Goal: Task Accomplishment & Management: Manage account settings

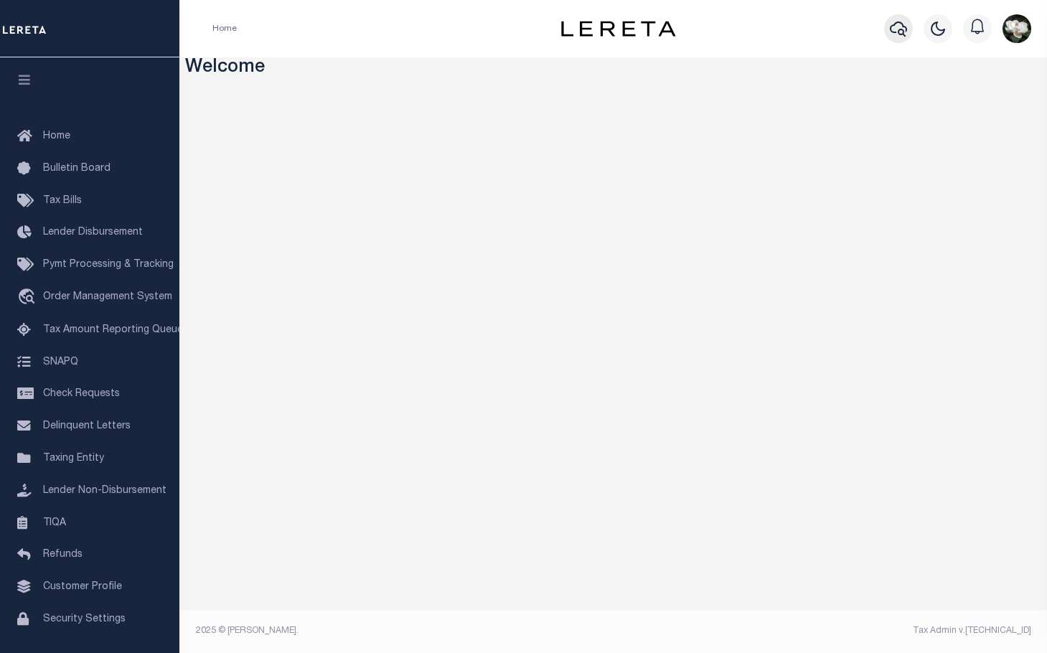
click at [906, 32] on icon "button" at bounding box center [898, 29] width 17 height 15
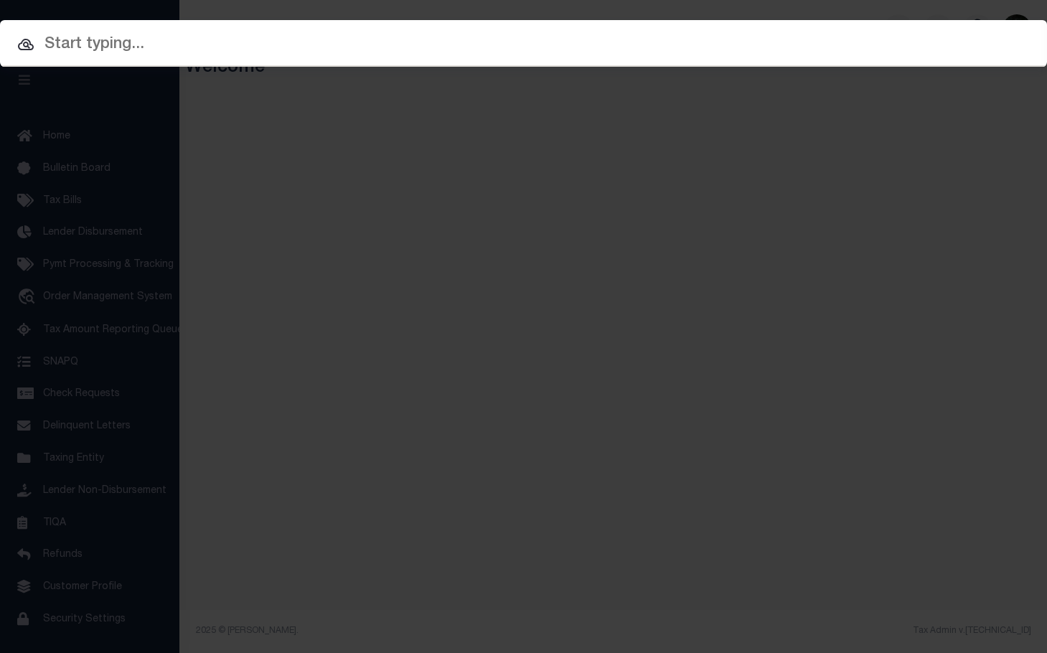
click at [136, 42] on input "text" at bounding box center [523, 44] width 1047 height 25
paste input "0105345"
type input "0105345"
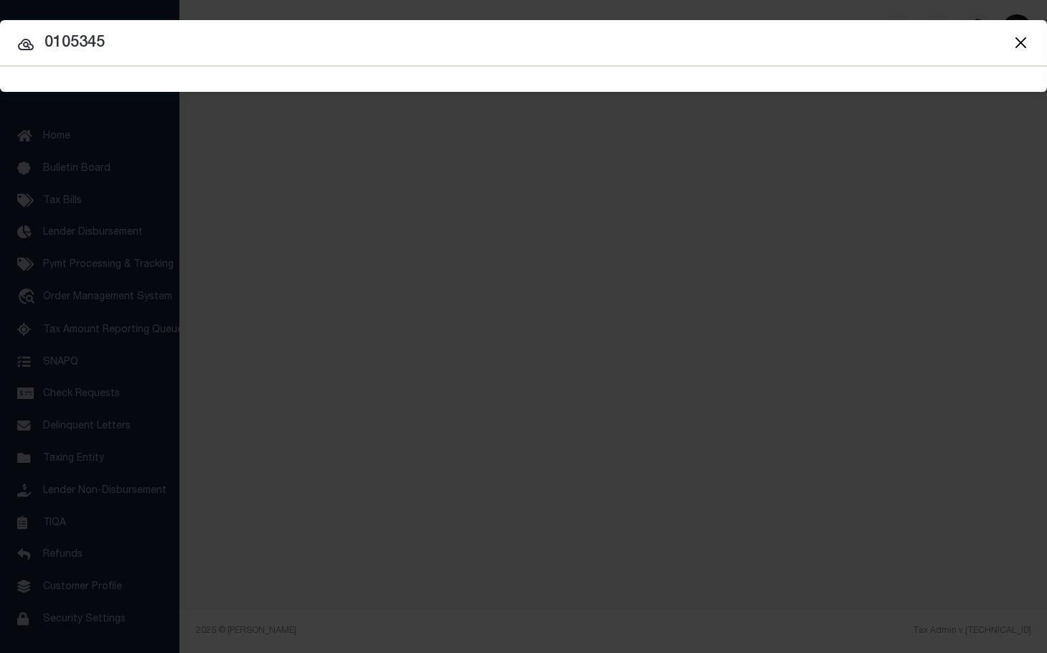
click at [140, 46] on input "0105345" at bounding box center [523, 43] width 1047 height 25
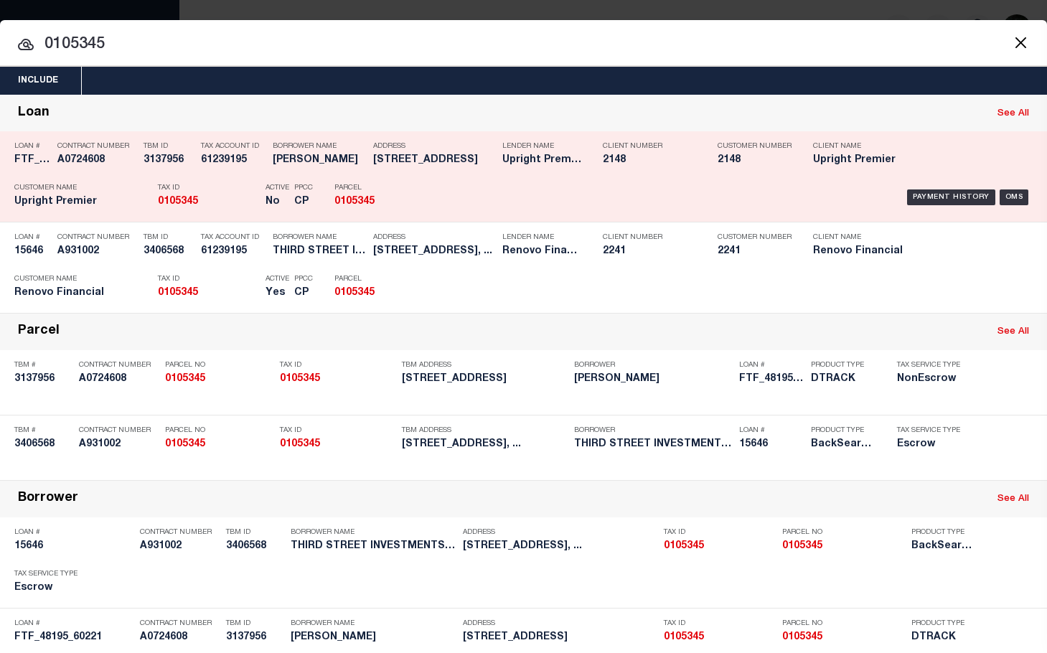
click at [397, 197] on h5 "0105345" at bounding box center [366, 202] width 65 height 12
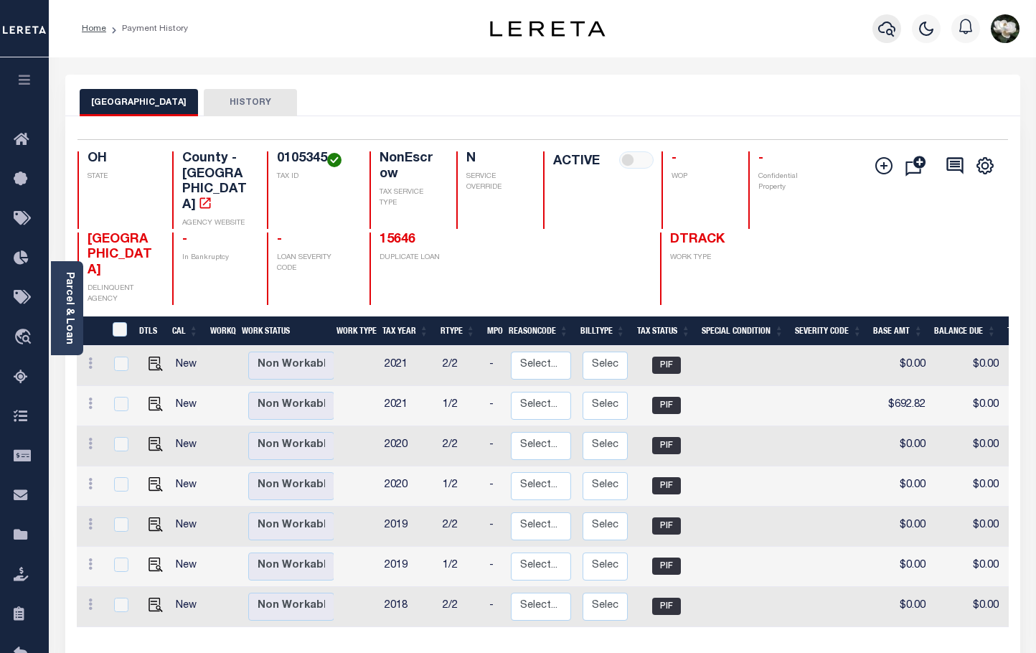
click at [887, 37] on icon "button" at bounding box center [886, 28] width 17 height 17
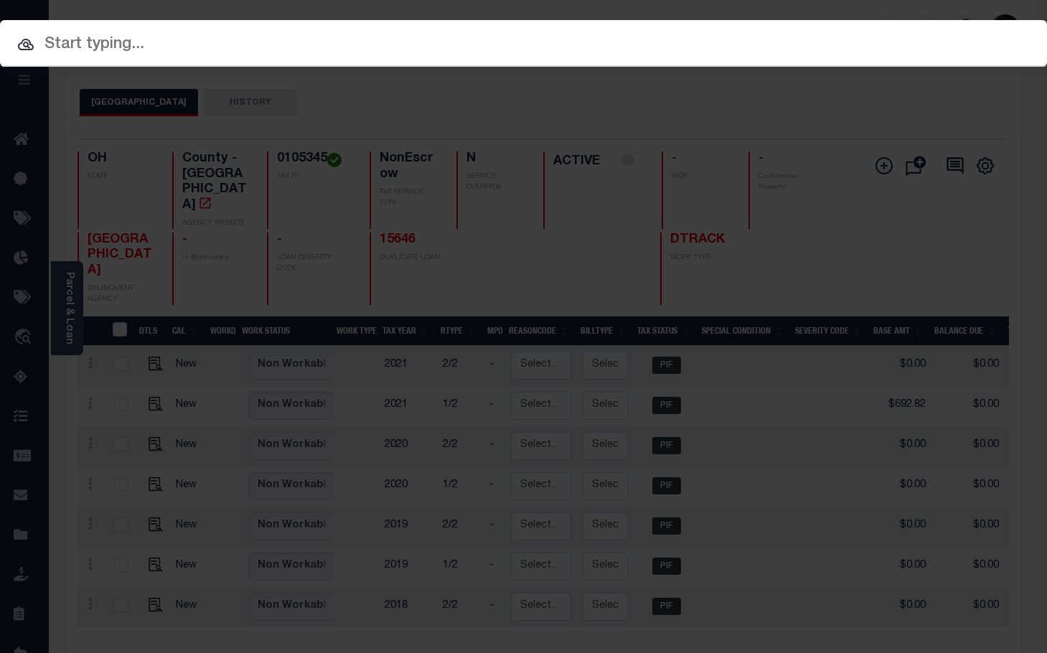
click at [166, 43] on input "text" at bounding box center [523, 44] width 1047 height 25
paste input "0105345"
type input "0105345"
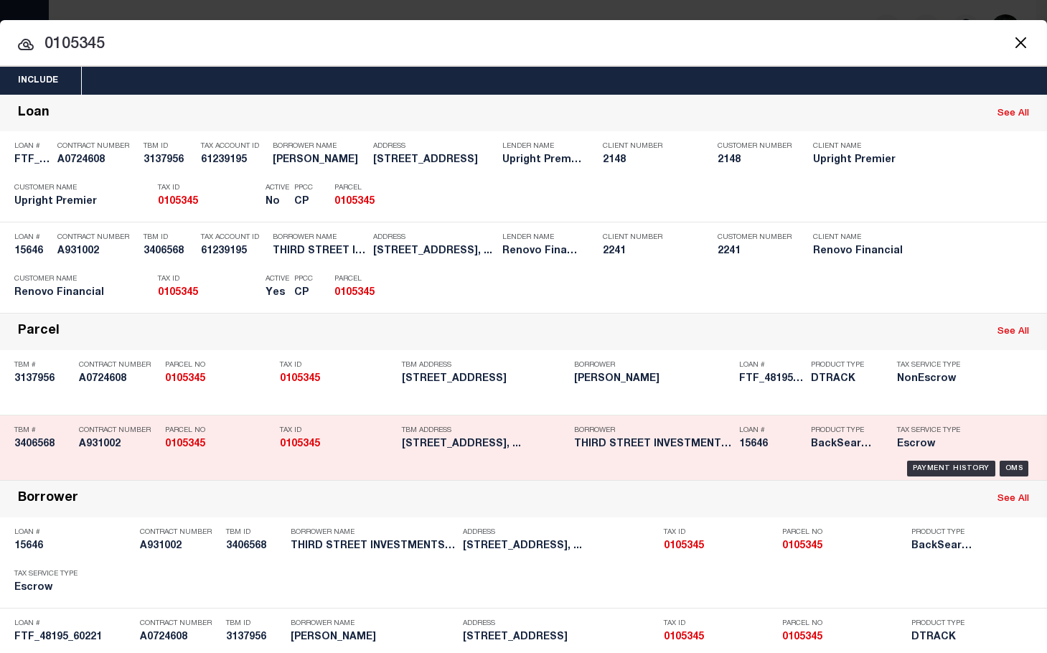
click at [60, 449] on h5 "3406568" at bounding box center [42, 444] width 57 height 12
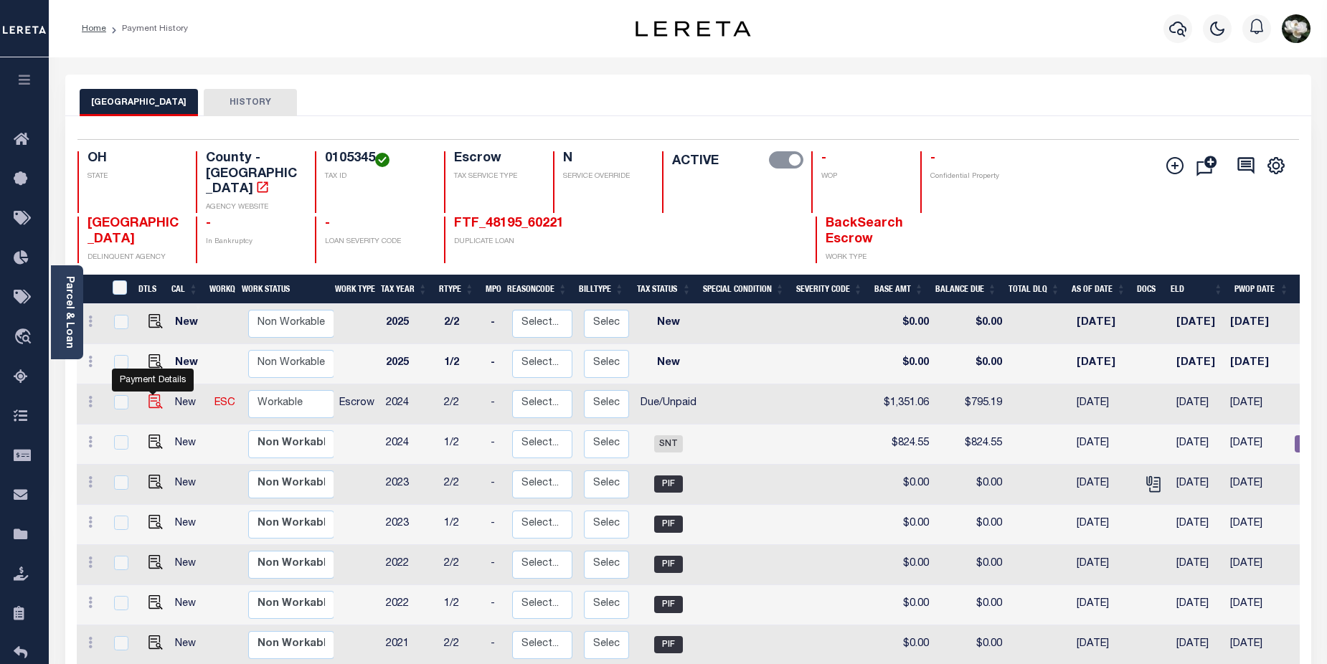
click at [149, 395] on img "" at bounding box center [156, 402] width 14 height 14
checkbox input "true"
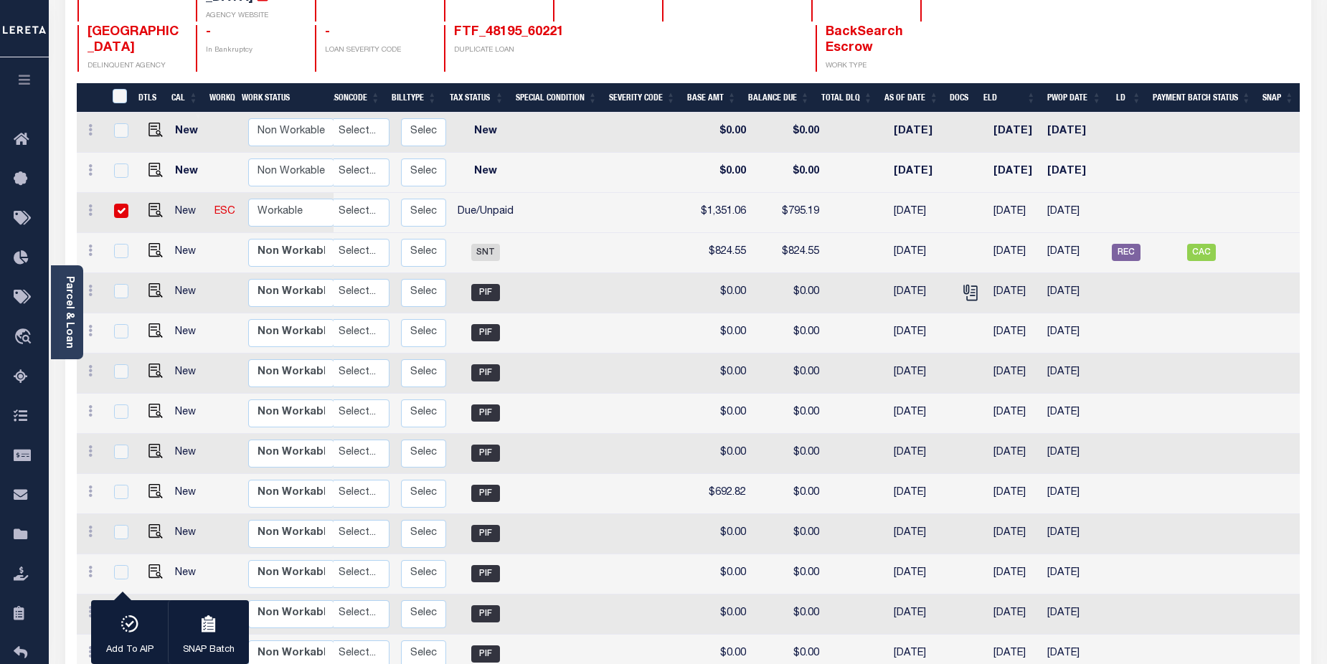
scroll to position [189, 0]
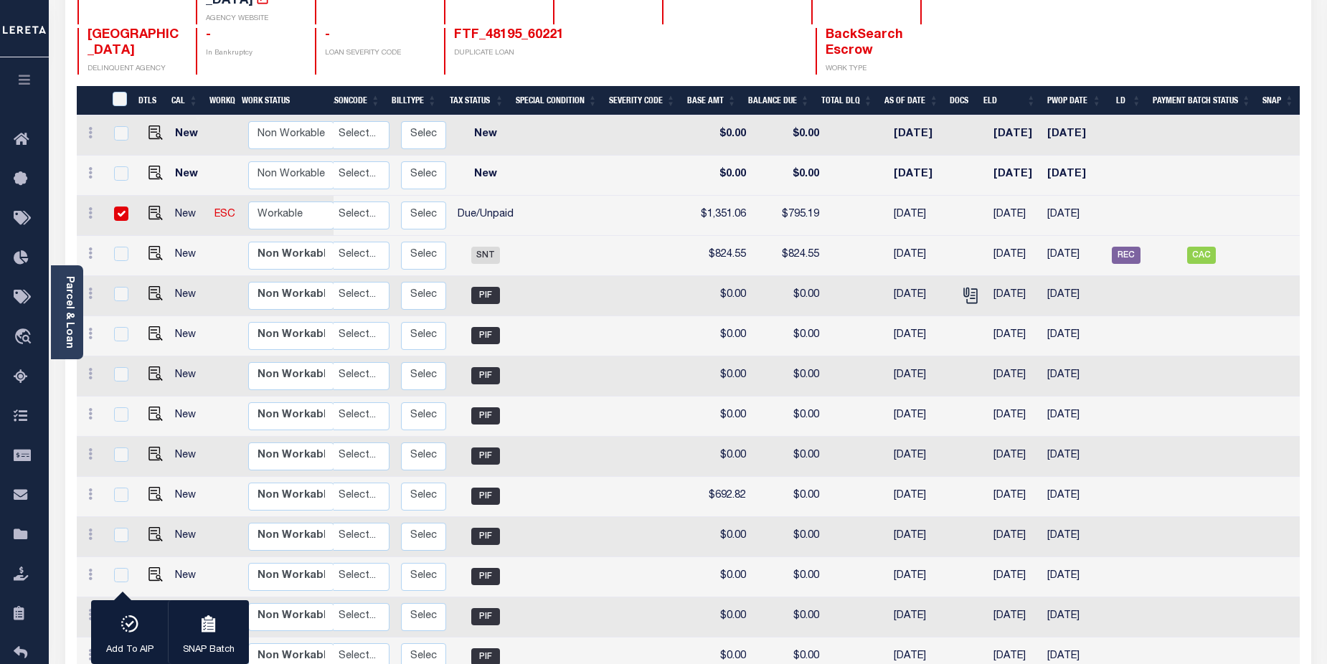
click at [117, 207] on input "checkbox" at bounding box center [121, 214] width 14 height 14
checkbox input "false"
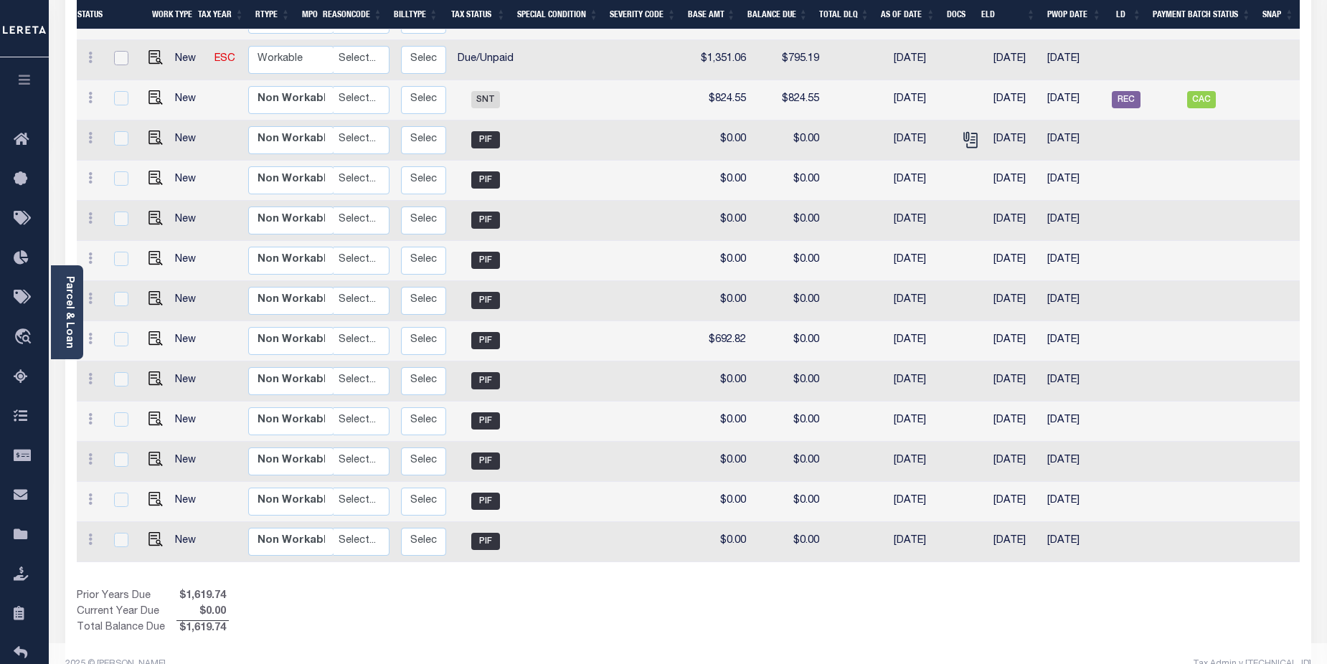
scroll to position [0, 153]
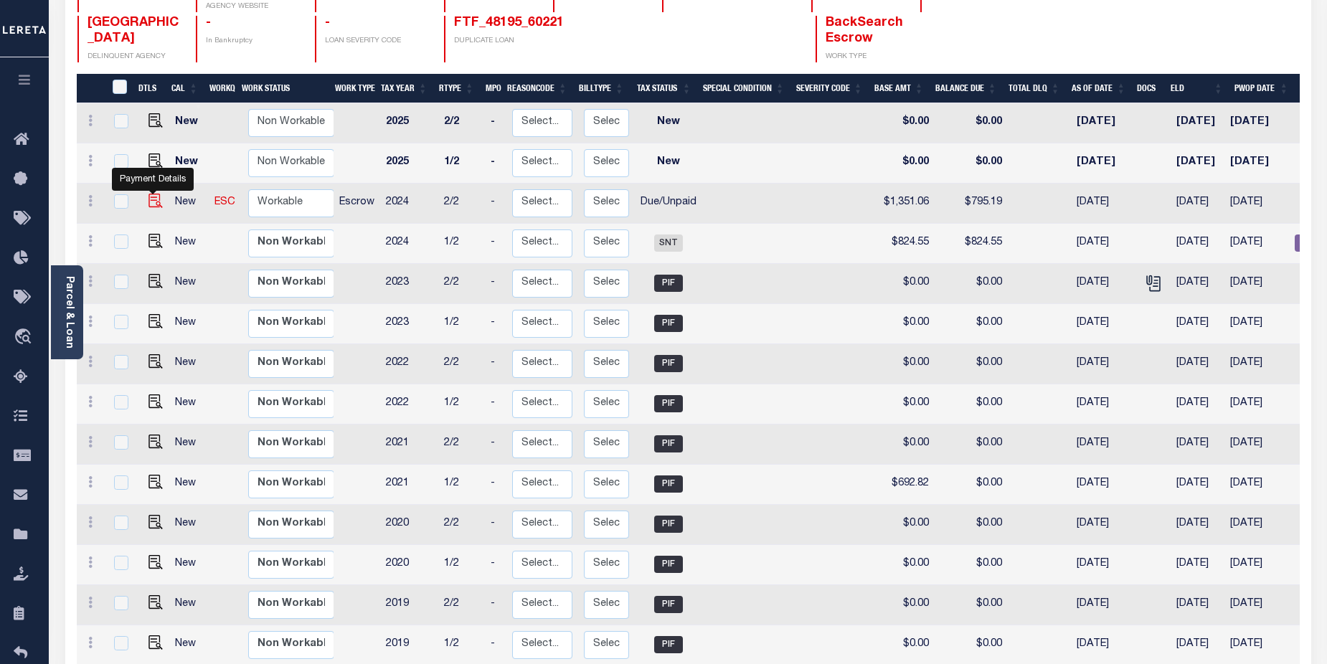
click at [151, 194] on img "" at bounding box center [156, 201] width 14 height 14
checkbox input "true"
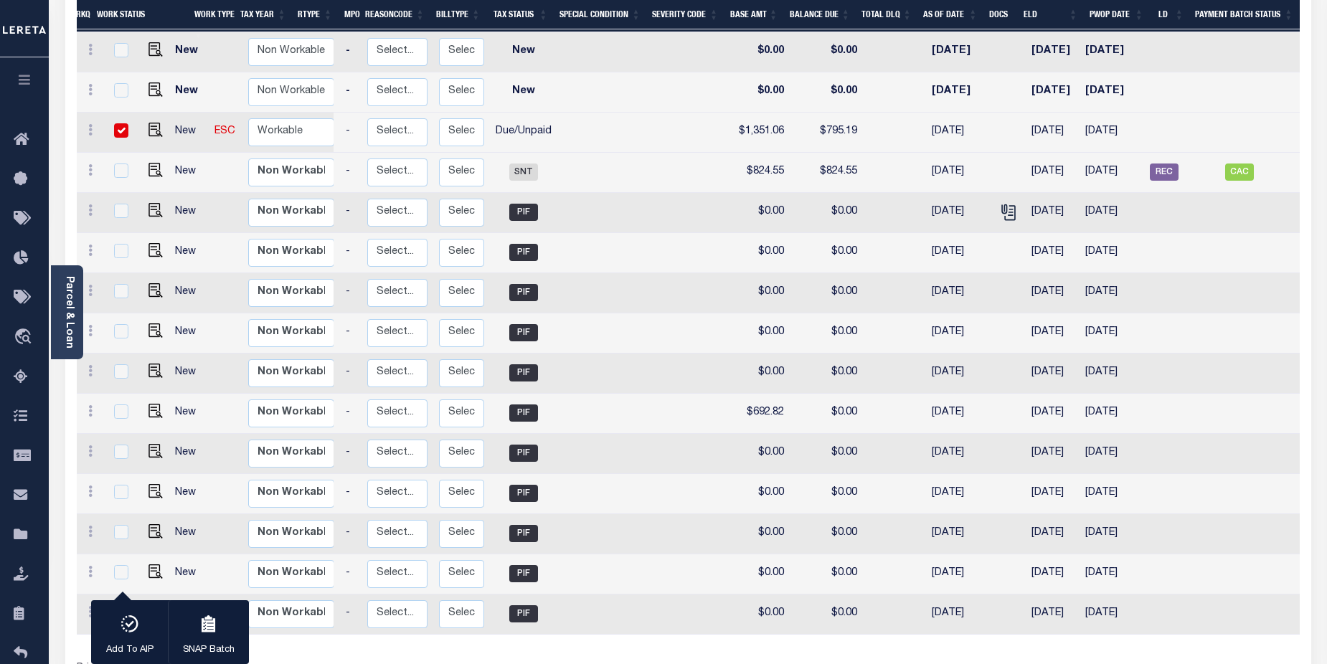
scroll to position [0, 187]
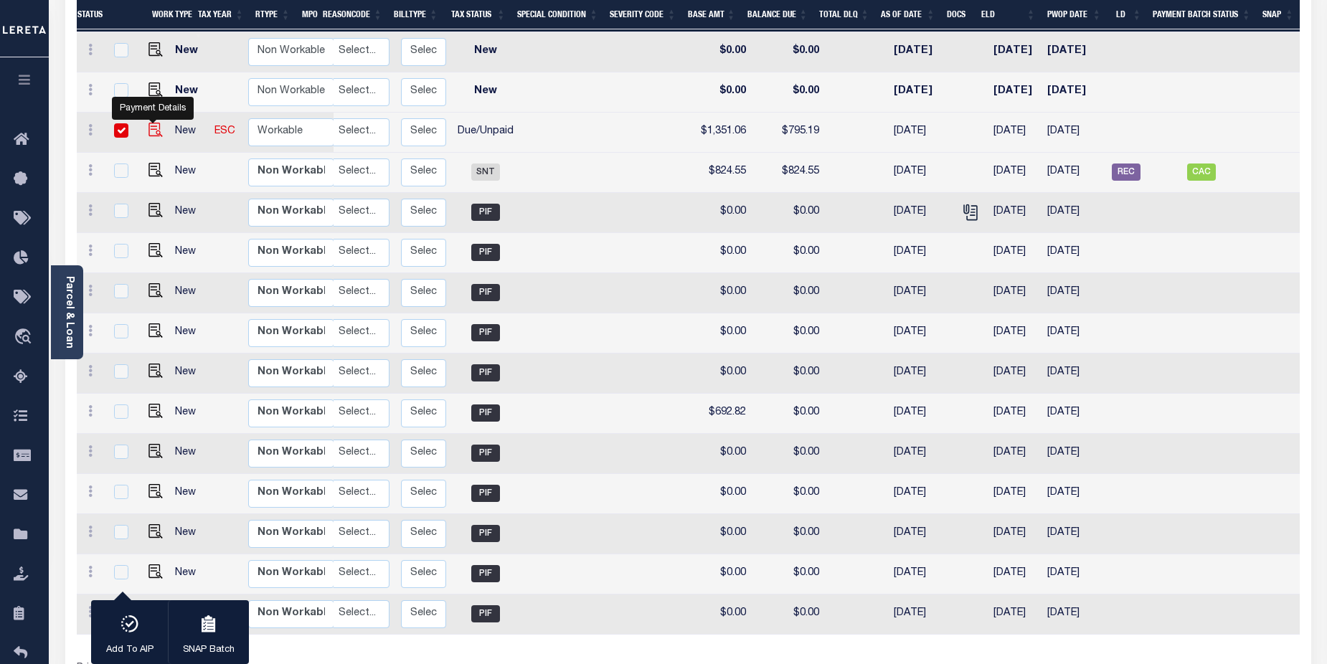
click at [155, 123] on img "" at bounding box center [156, 130] width 14 height 14
checkbox input "false"
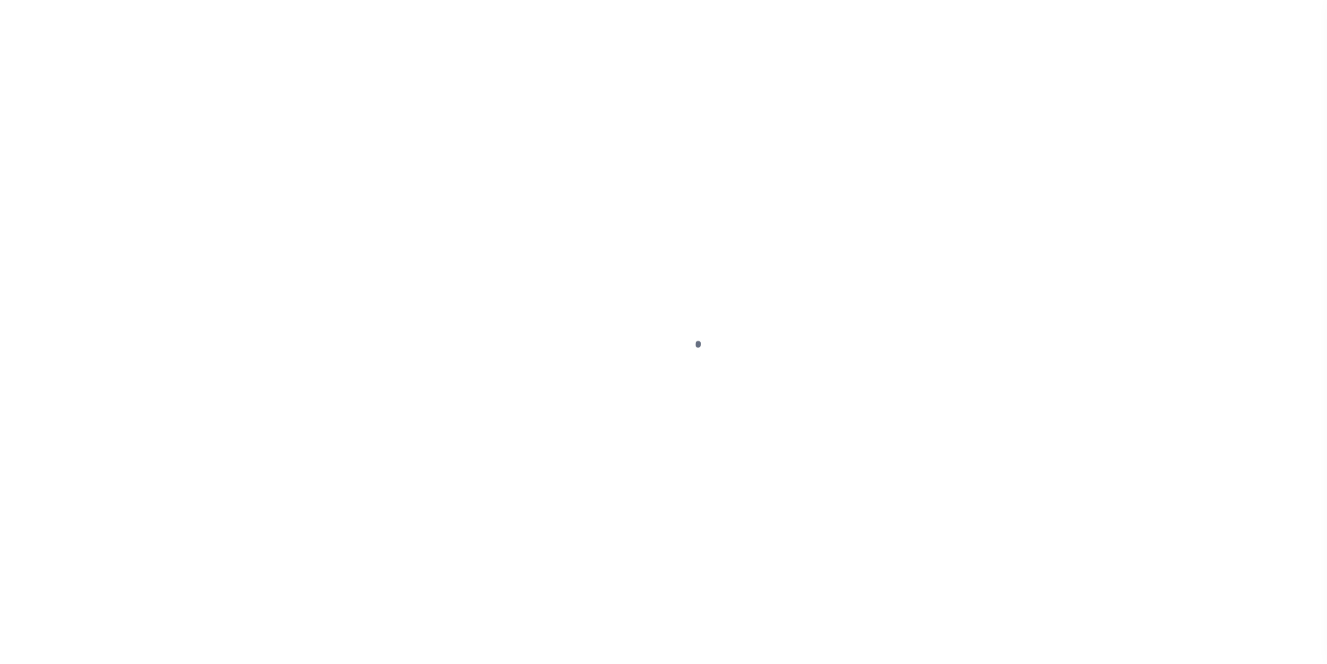
select select "DUE"
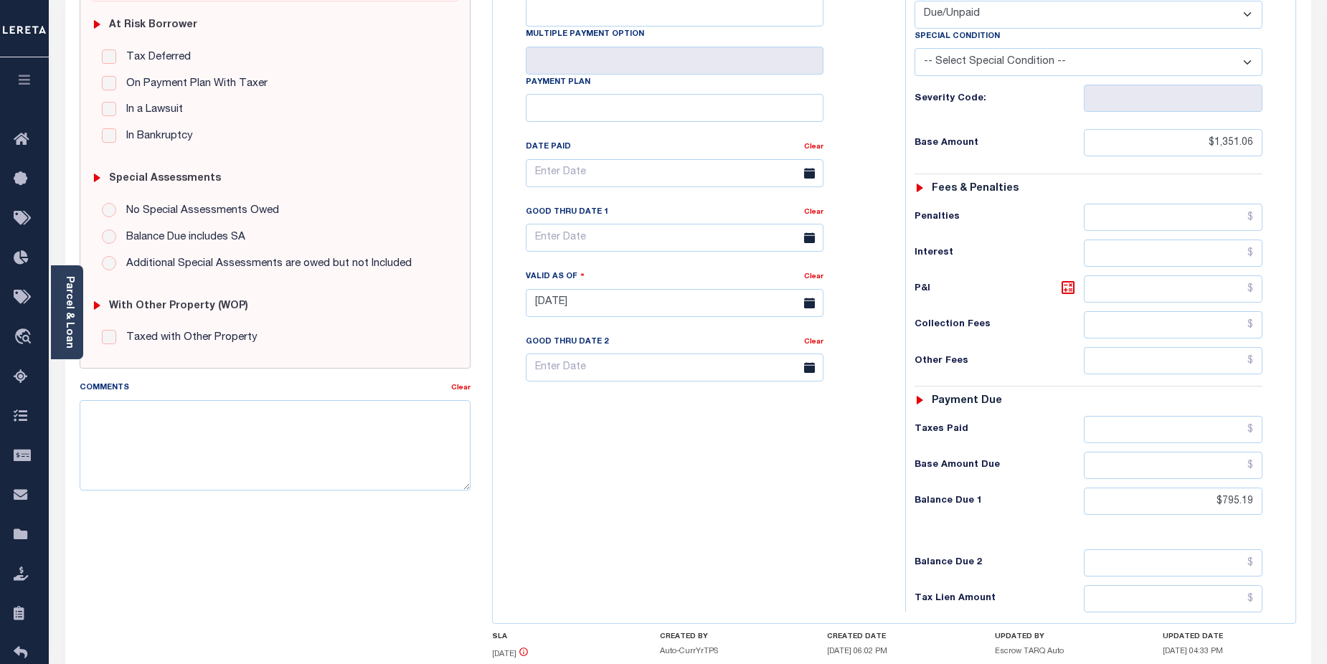
scroll to position [291, 0]
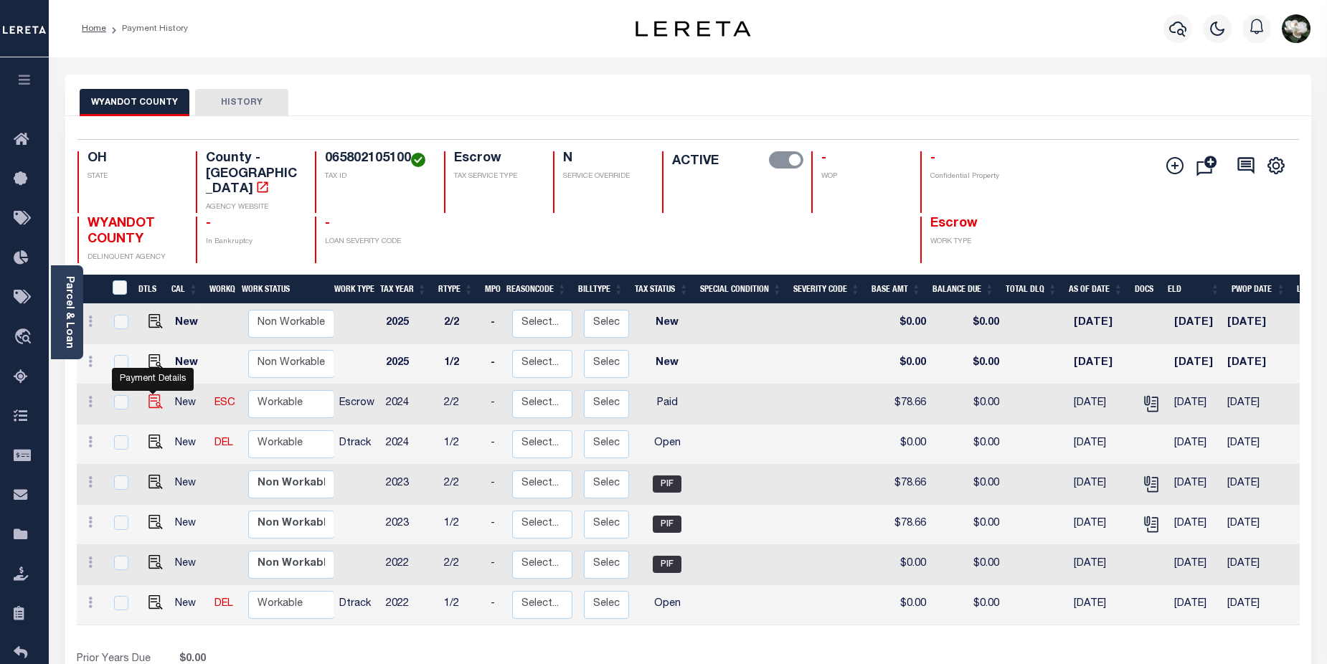
click at [149, 395] on img "" at bounding box center [156, 402] width 14 height 14
checkbox input "true"
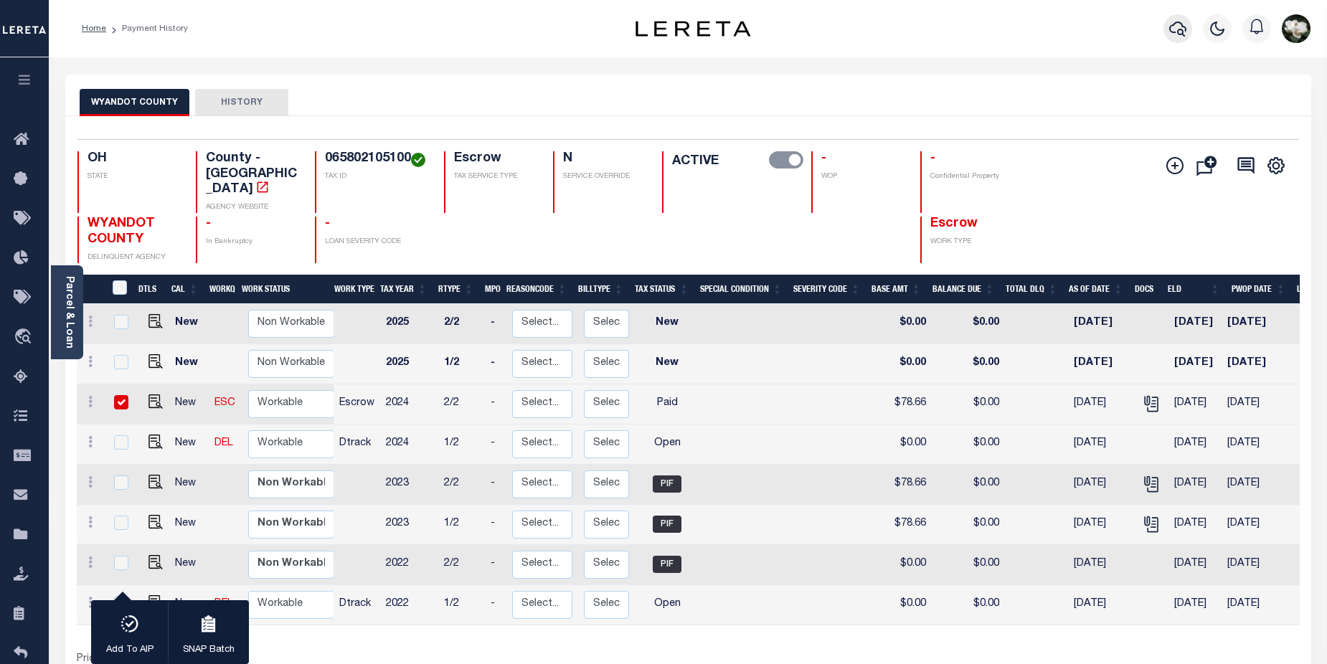
click at [1177, 26] on icon "button" at bounding box center [1178, 28] width 17 height 17
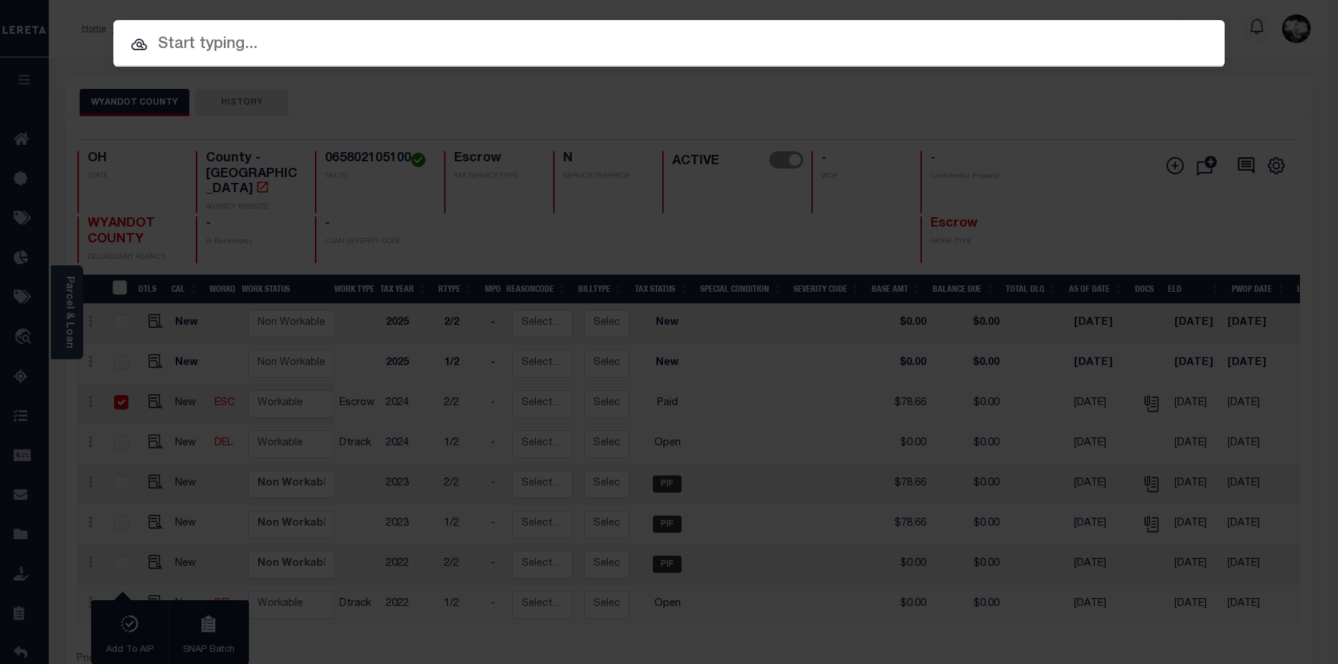
click at [307, 54] on input "text" at bounding box center [668, 44] width 1111 height 25
paste input "0105345"
type input "0105345"
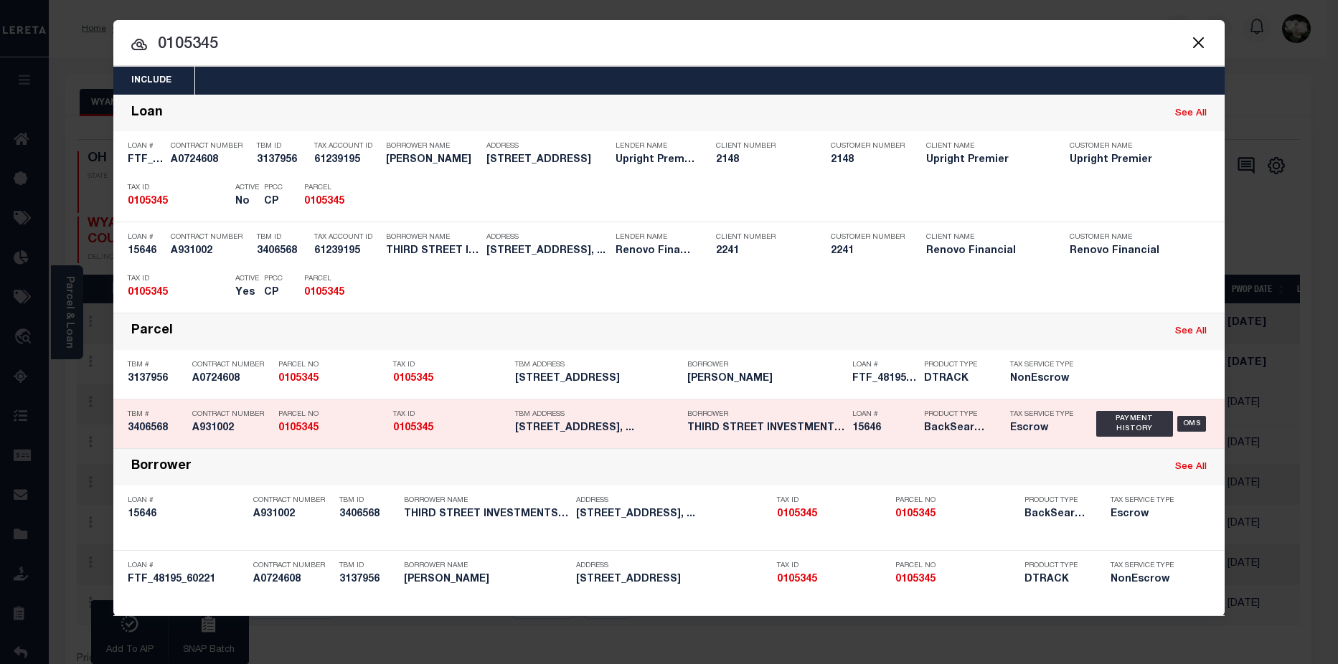
click at [230, 428] on h5 "A931002" at bounding box center [231, 429] width 79 height 12
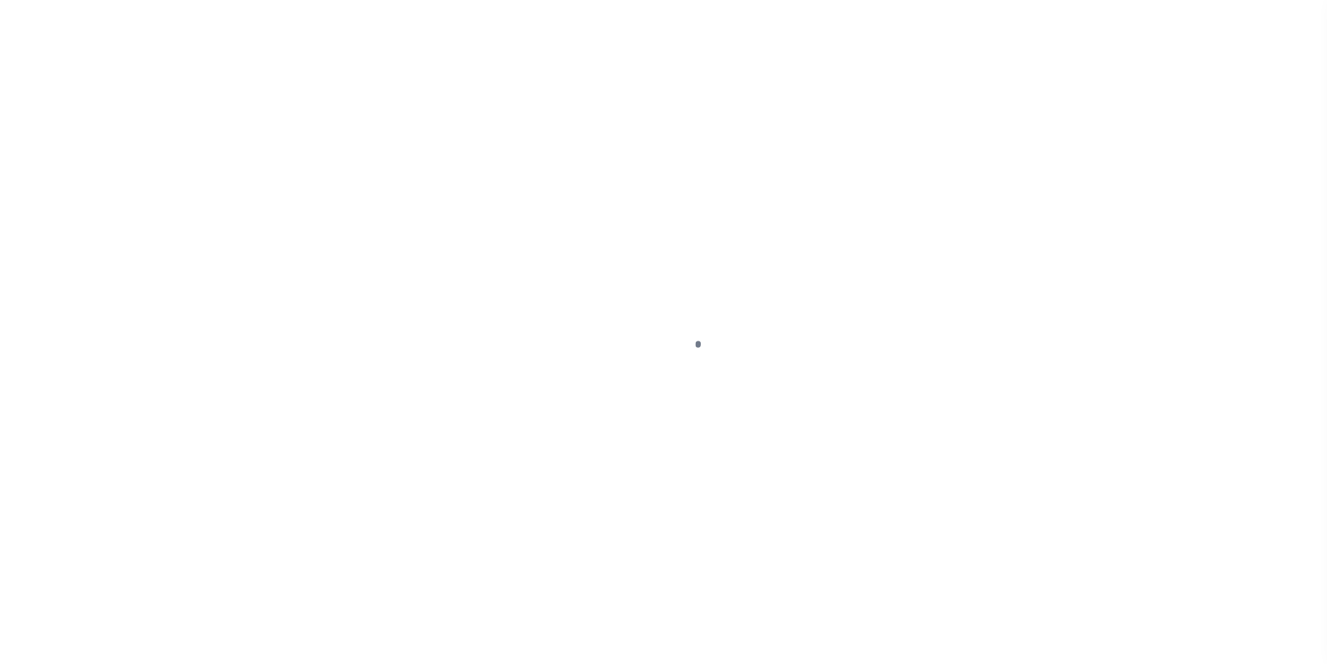
select select "PYD"
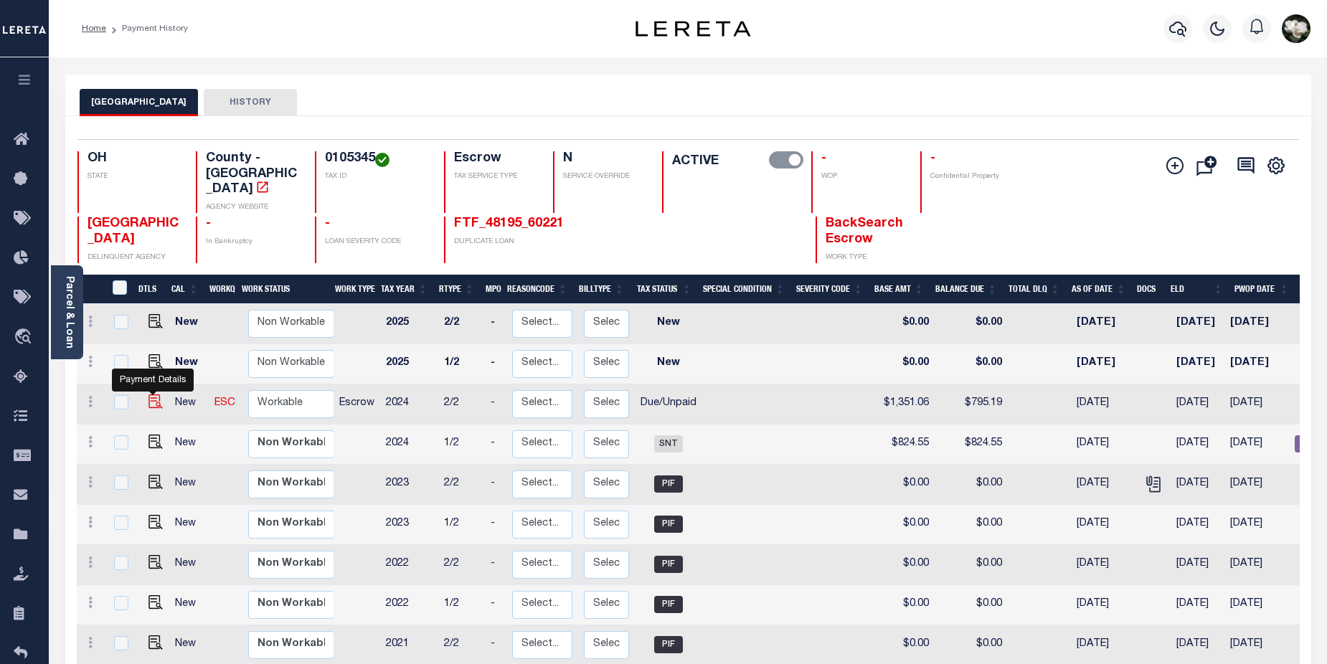
click at [149, 395] on img "" at bounding box center [156, 402] width 14 height 14
checkbox input "true"
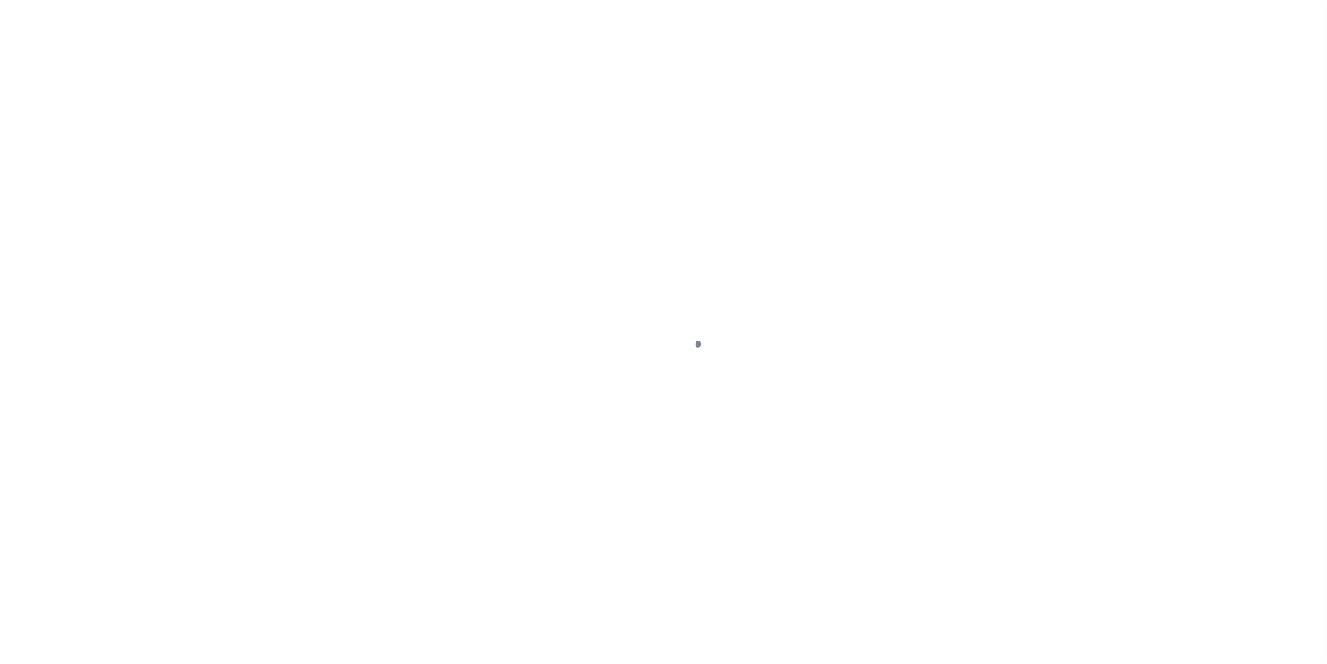
select select "DUE"
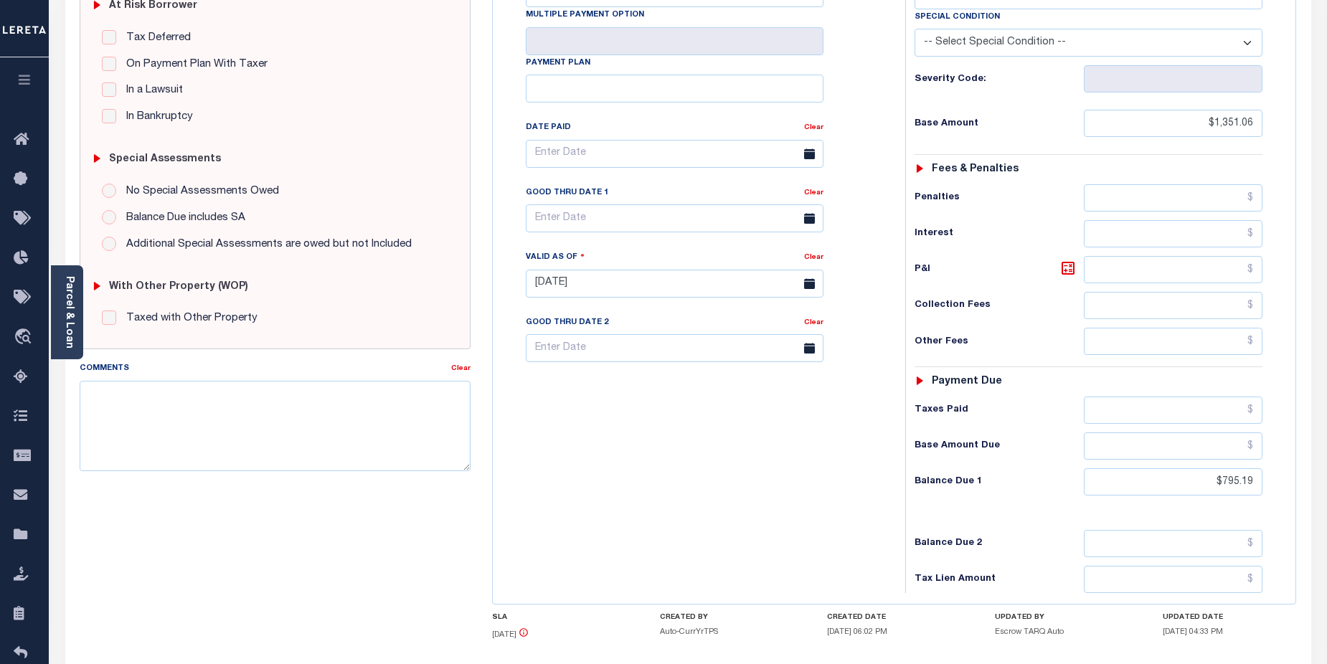
scroll to position [326, 0]
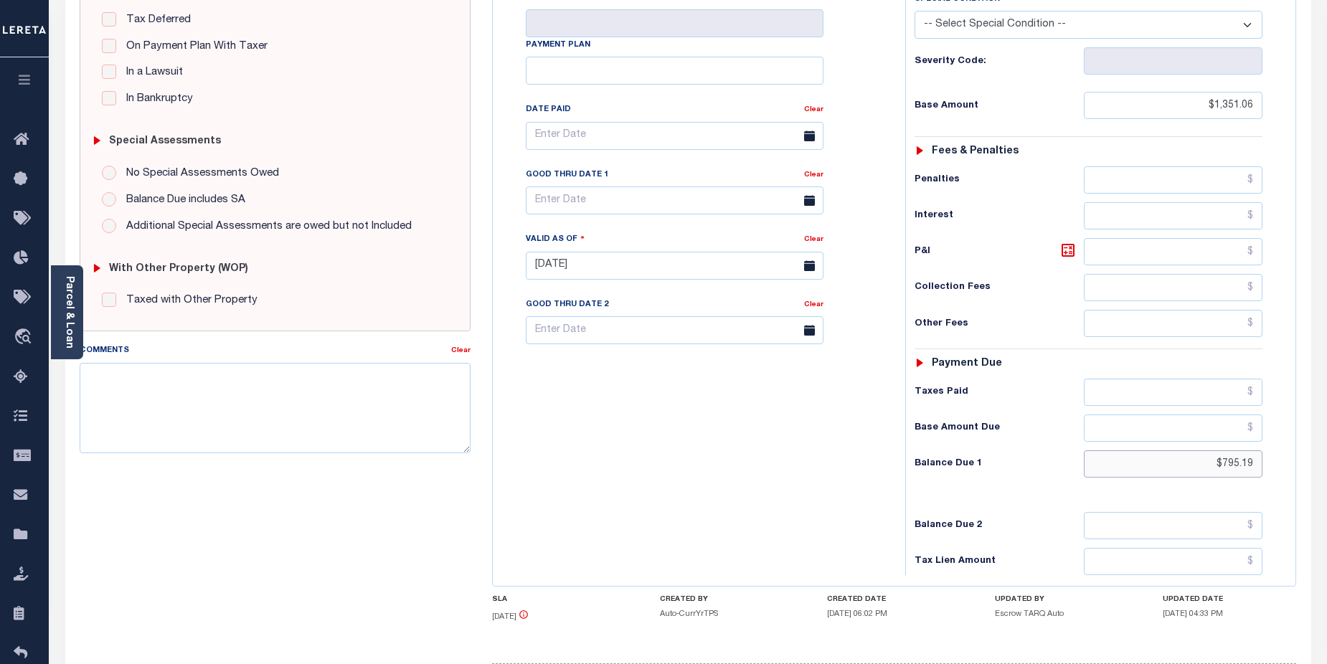
drag, startPoint x: 1207, startPoint y: 437, endPoint x: 1264, endPoint y: 437, distance: 56.7
click at [1264, 437] on div "Tax Status Status - Select Status Code -" at bounding box center [1094, 259] width 377 height 634
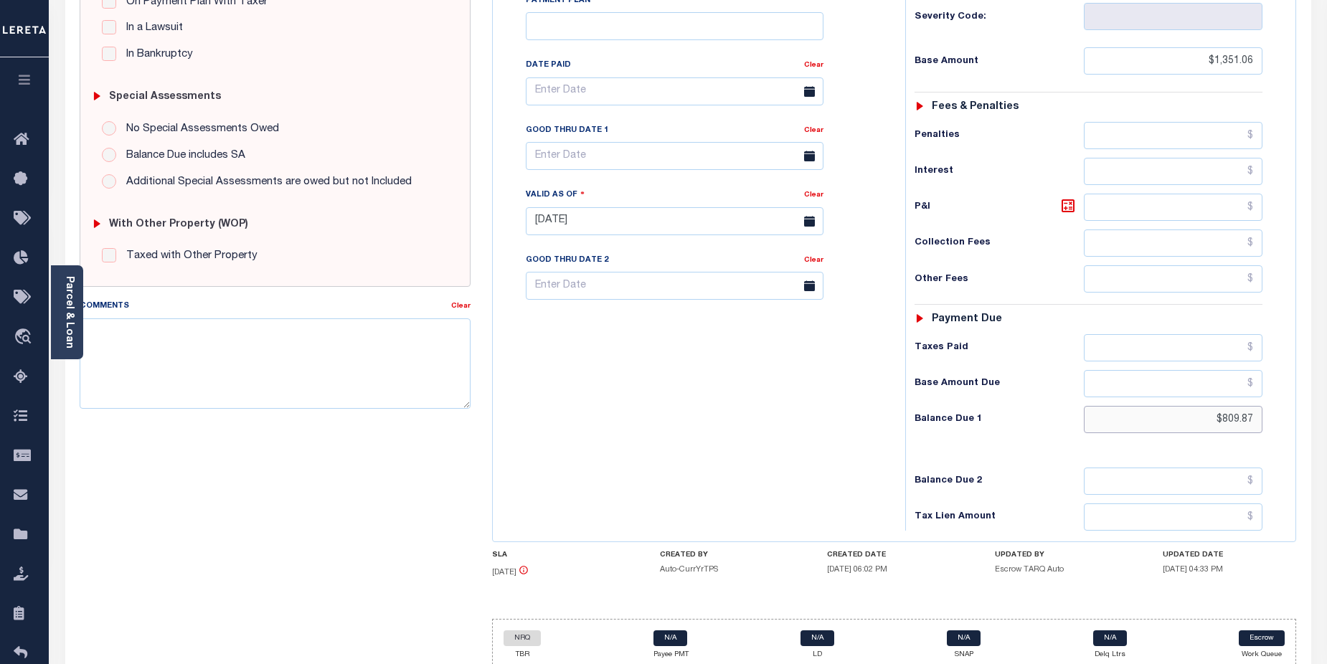
scroll to position [394, 0]
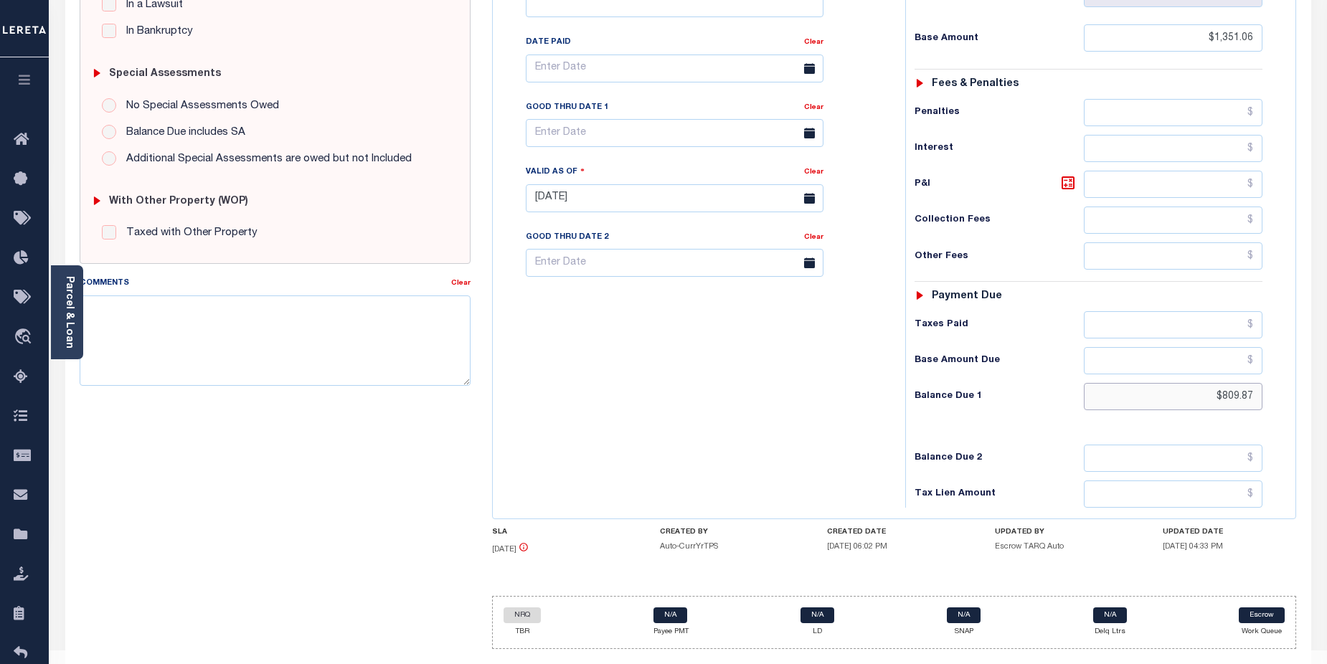
type input "$809.87"
type input "[DATE]"
click at [638, 413] on div "Tax Bill No Multiple Payment Option Payment Plan Clear" at bounding box center [696, 191] width 398 height 634
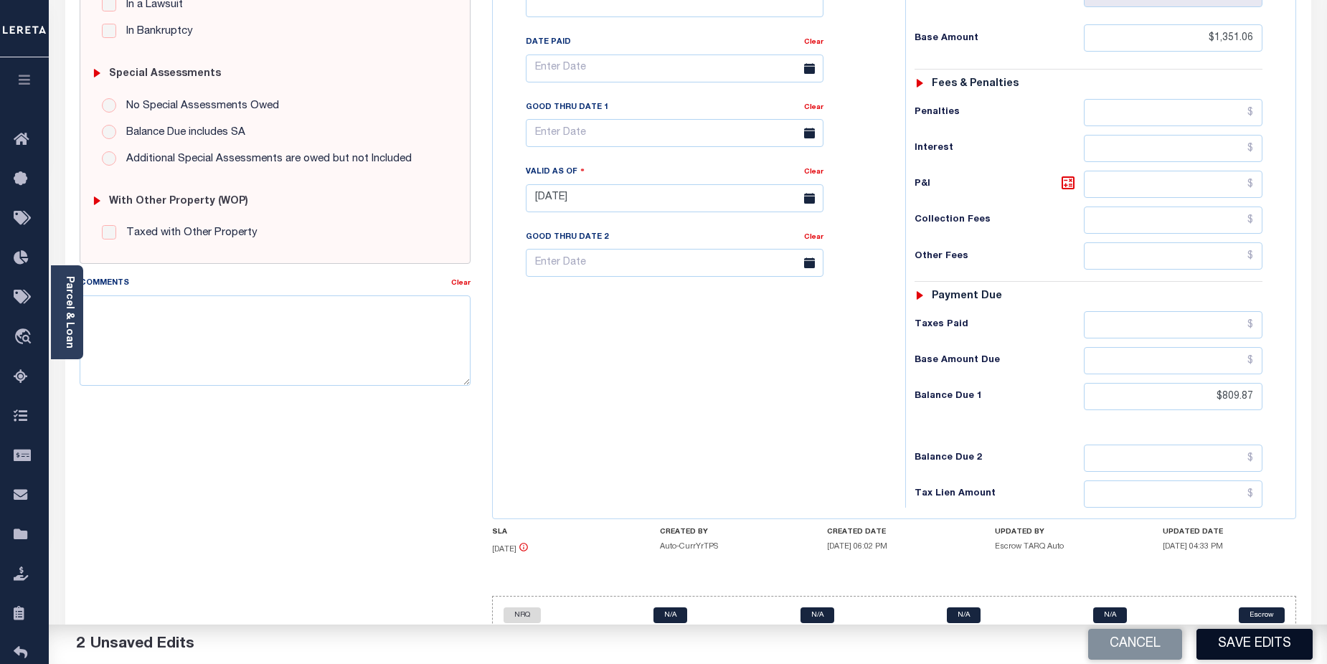
click at [1252, 647] on button "Save Edits" at bounding box center [1255, 644] width 116 height 31
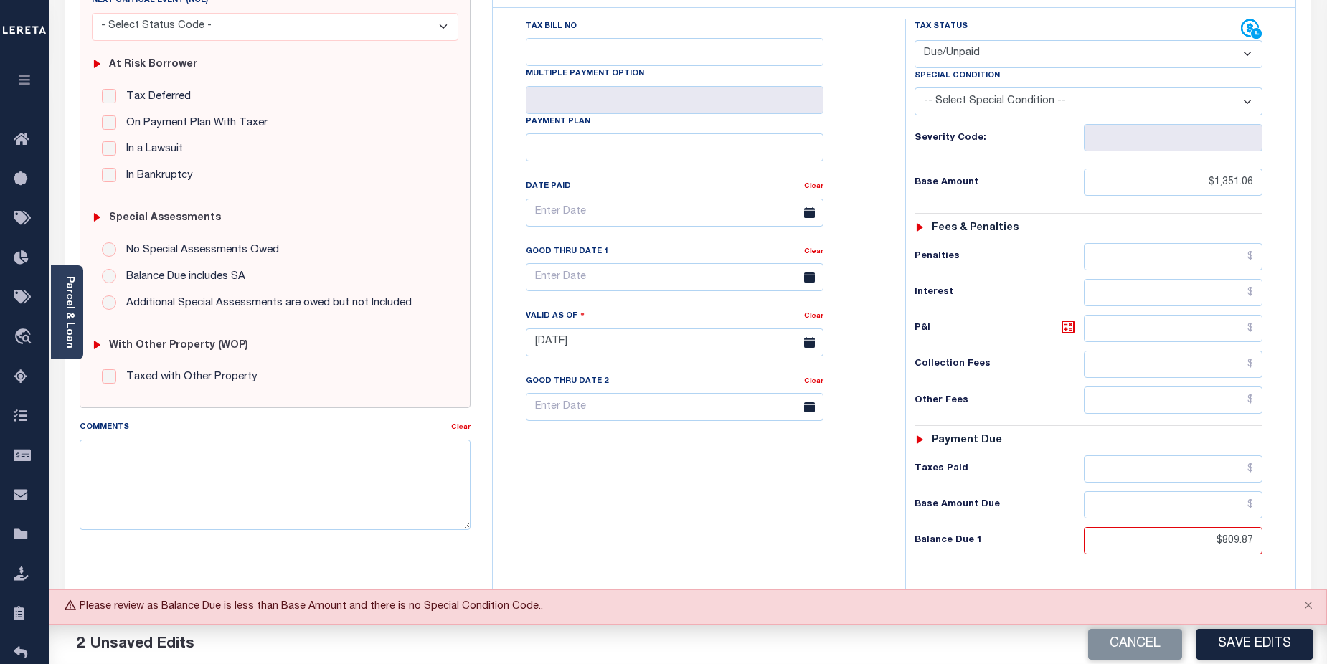
scroll to position [237, 0]
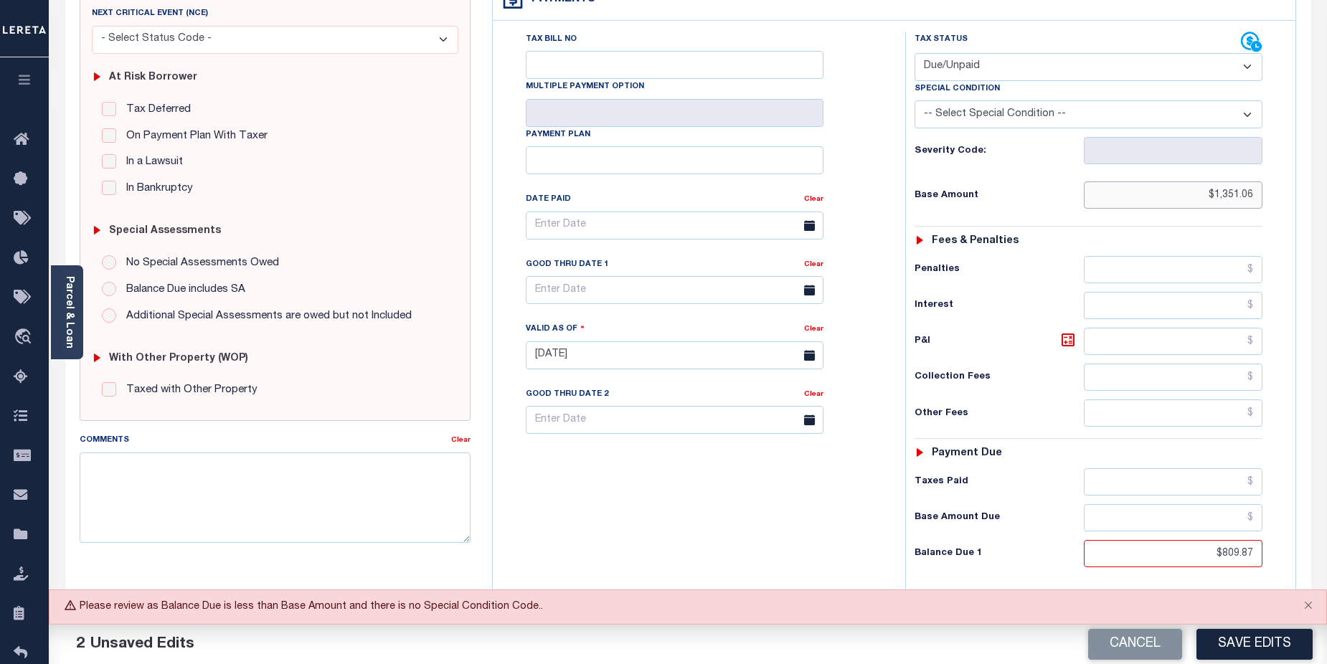
drag, startPoint x: 1205, startPoint y: 171, endPoint x: 1276, endPoint y: 170, distance: 71.0
click at [1267, 171] on div "Tax Status Status - Select Status Code -" at bounding box center [1094, 349] width 377 height 634
drag, startPoint x: 1186, startPoint y: 166, endPoint x: 1258, endPoint y: 165, distance: 71.8
click at [1258, 182] on input "$1,351.06" at bounding box center [1173, 195] width 179 height 27
type input "$824.55"
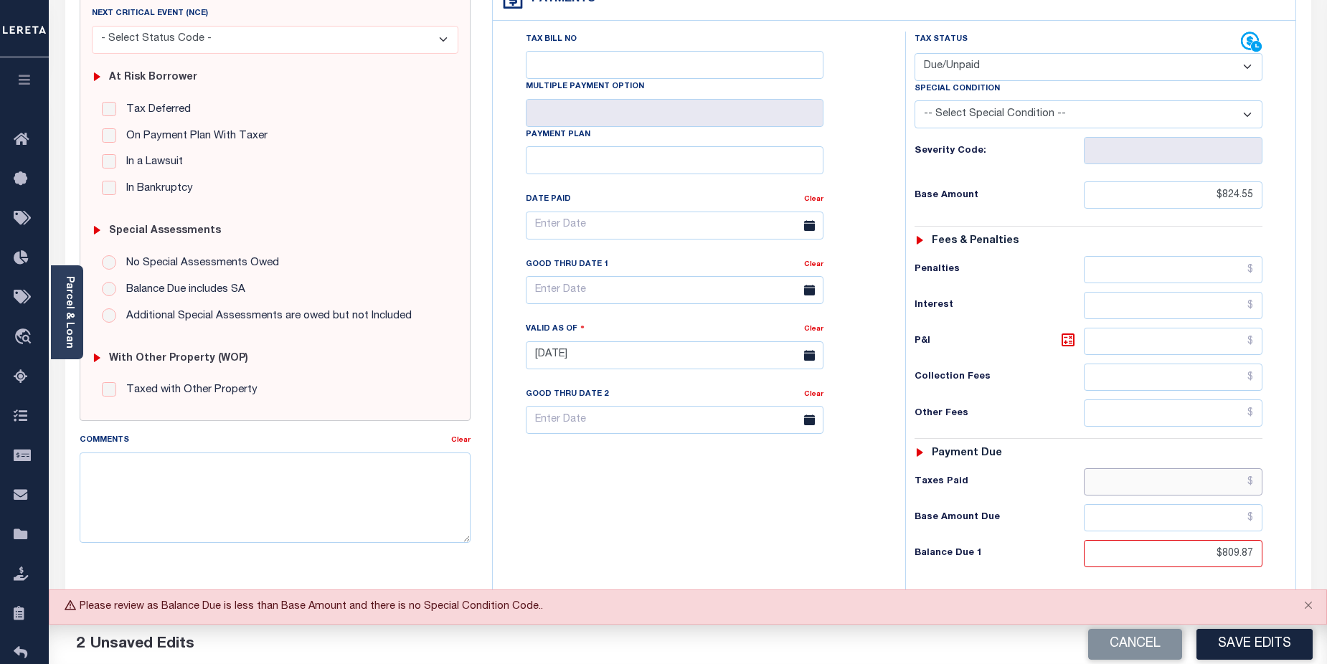
drag, startPoint x: 1202, startPoint y: 459, endPoint x: 1208, endPoint y: 454, distance: 8.2
click at [1202, 469] on input "text" at bounding box center [1173, 482] width 179 height 27
type input "$14.68"
click at [1268, 645] on button "Save Edits" at bounding box center [1255, 644] width 116 height 31
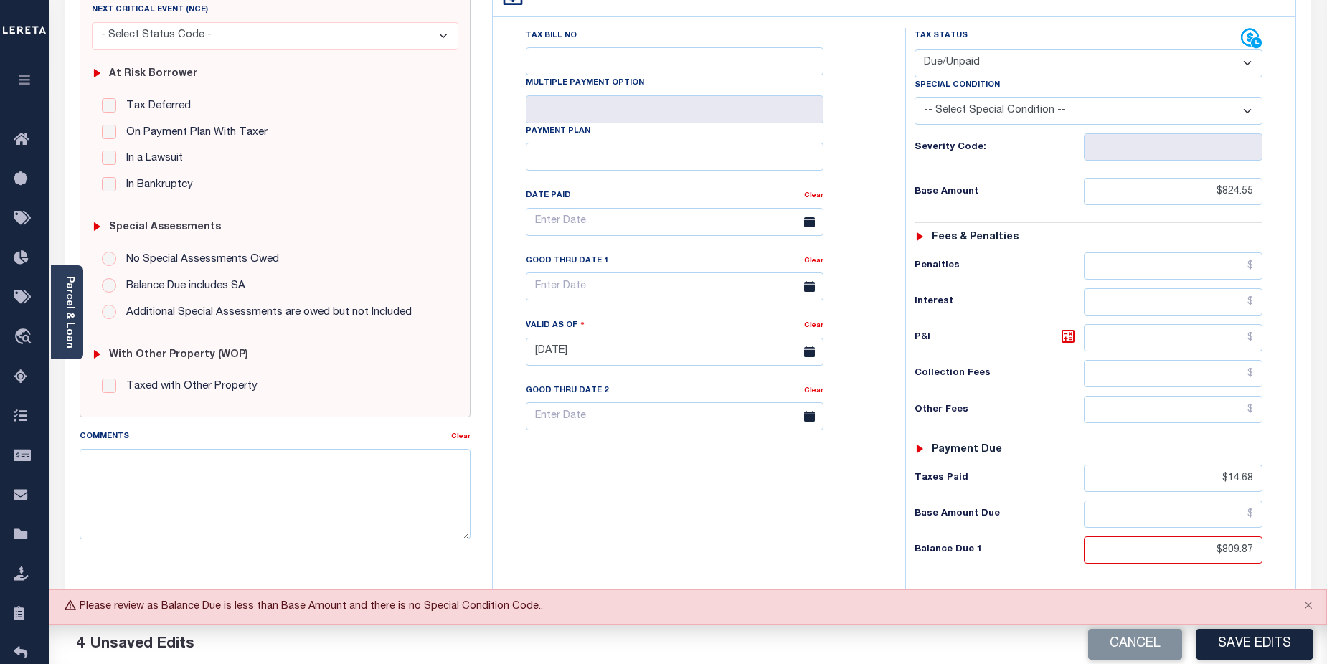
scroll to position [208, 0]
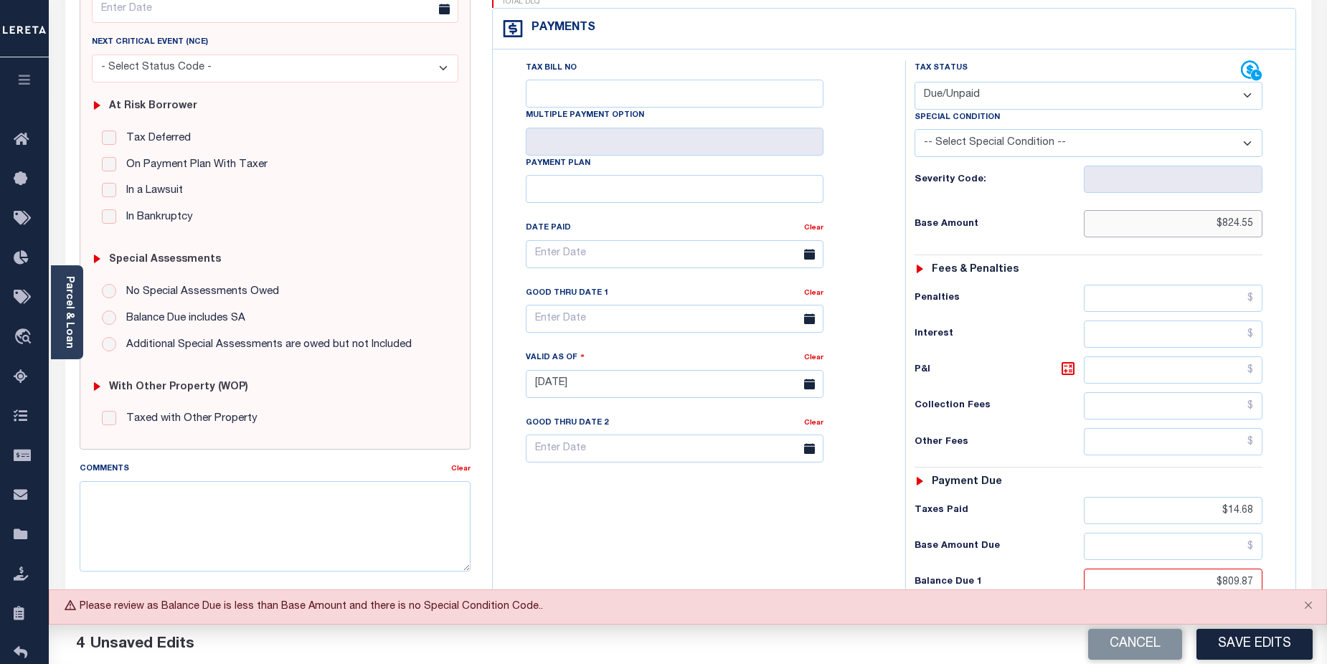
drag, startPoint x: 1216, startPoint y: 199, endPoint x: 1274, endPoint y: 197, distance: 57.4
click at [1274, 197] on div "Tax Status Status - Select Status Code -" at bounding box center [1094, 377] width 377 height 634
type input "$809.87"
click at [1275, 653] on button "Save Edits" at bounding box center [1255, 644] width 116 height 31
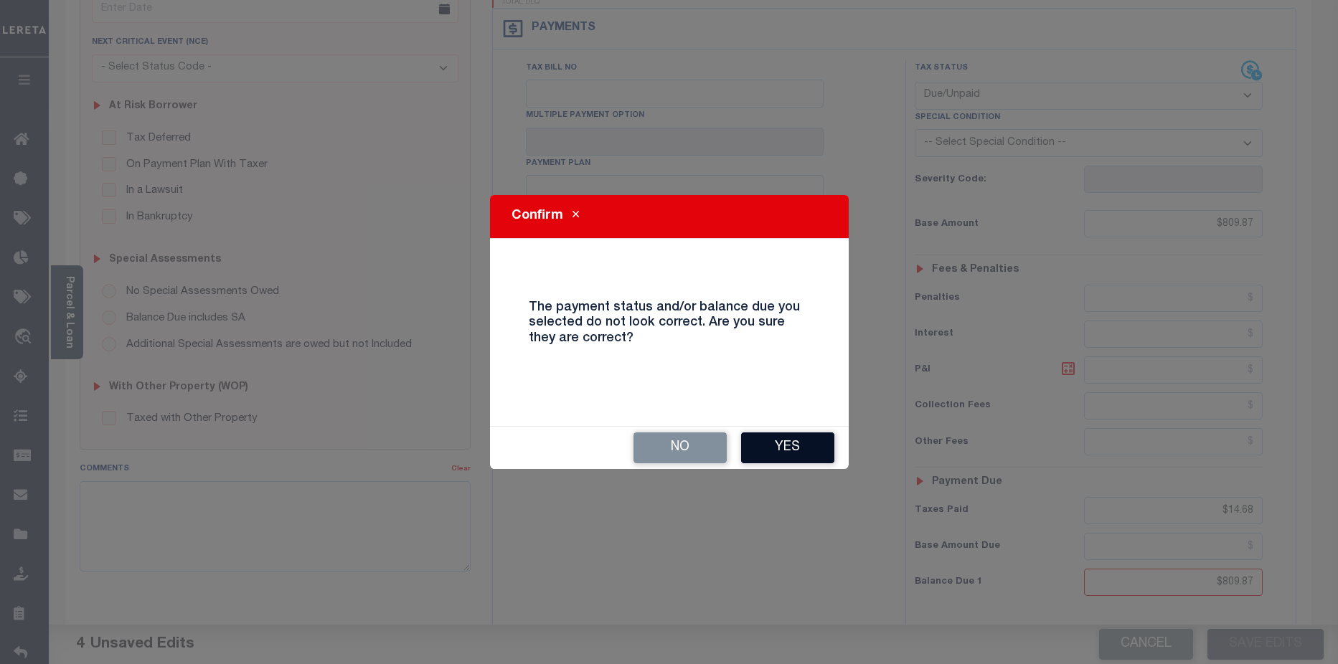
click at [789, 443] on button "Yes" at bounding box center [787, 448] width 93 height 31
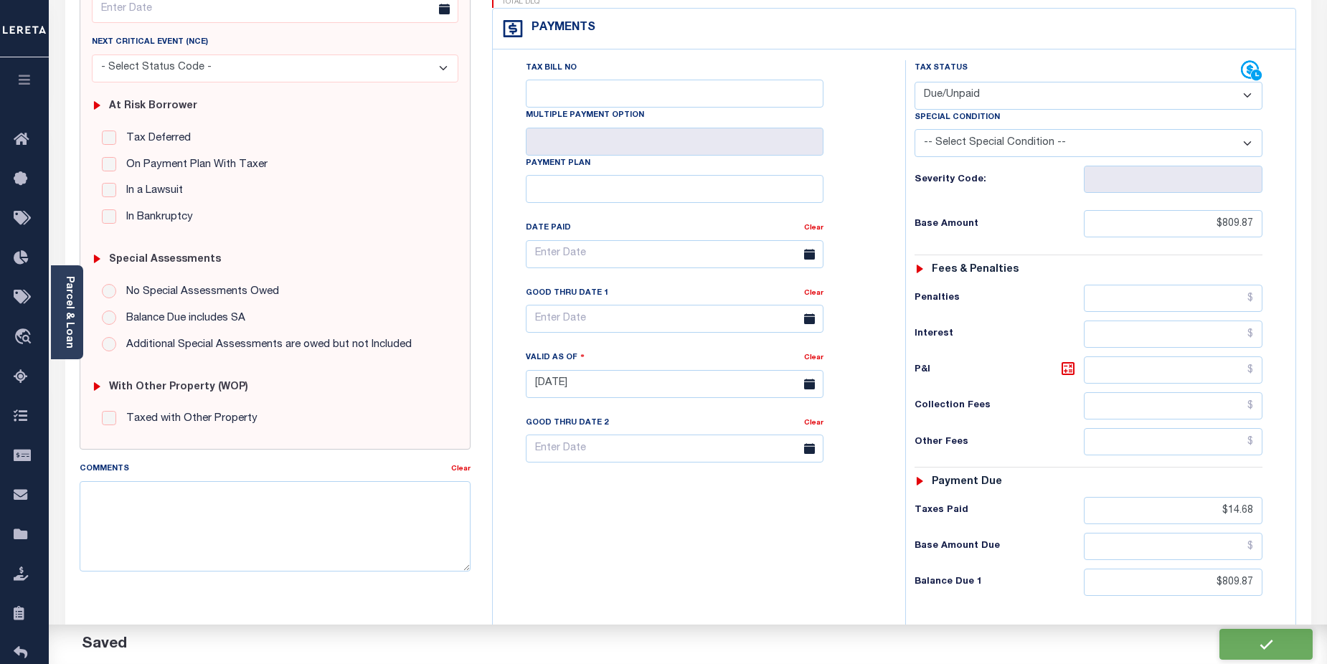
checkbox input "false"
type input "$809.87"
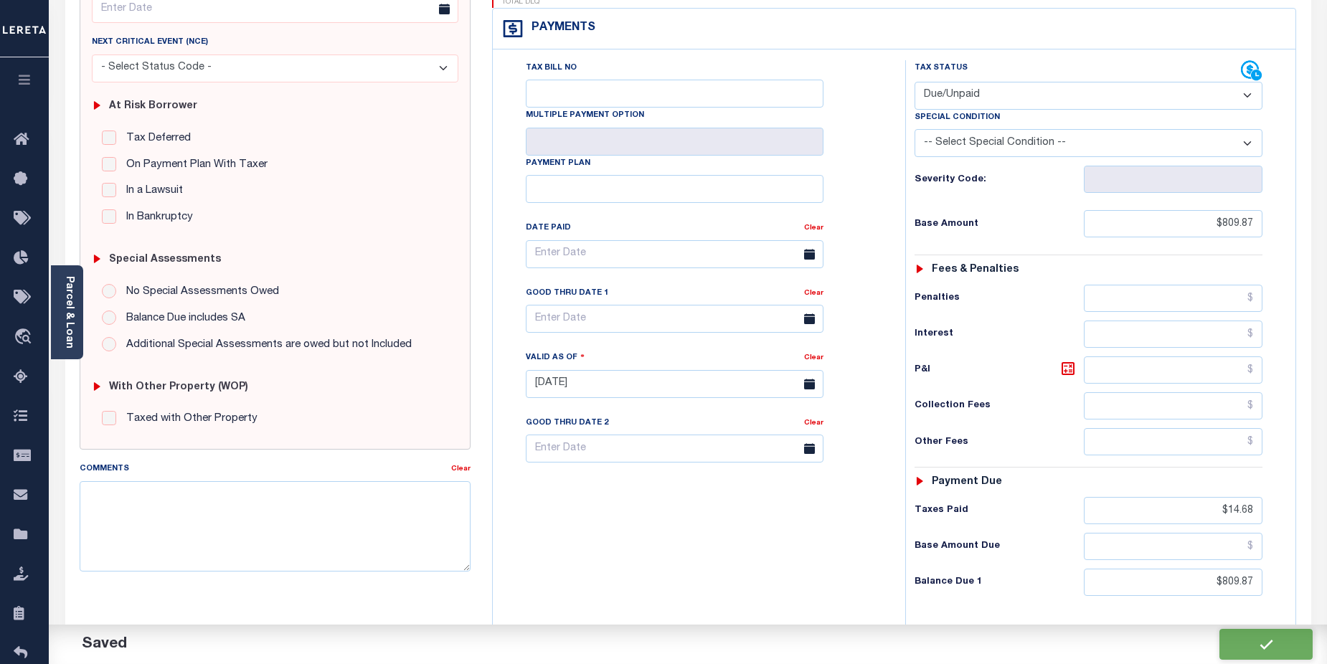
type input "$14.68"
type input "$809.87"
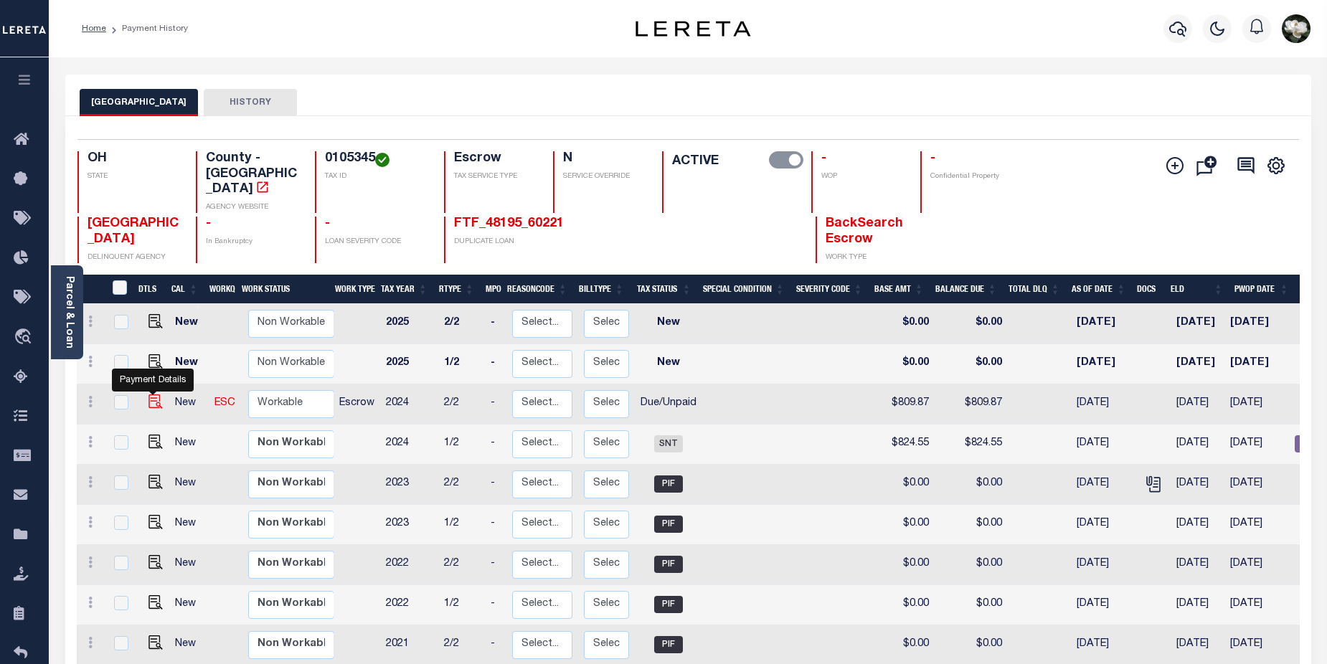
click at [154, 395] on img "" at bounding box center [156, 402] width 14 height 14
checkbox input "true"
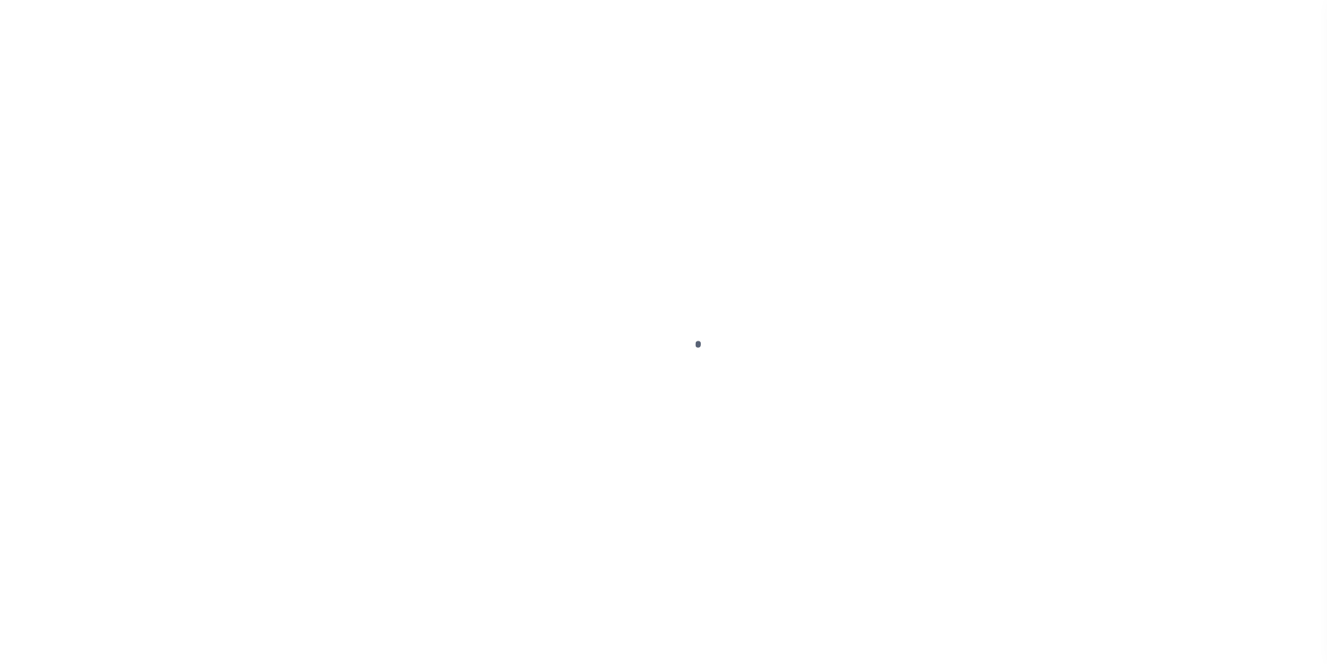
select select "DUE"
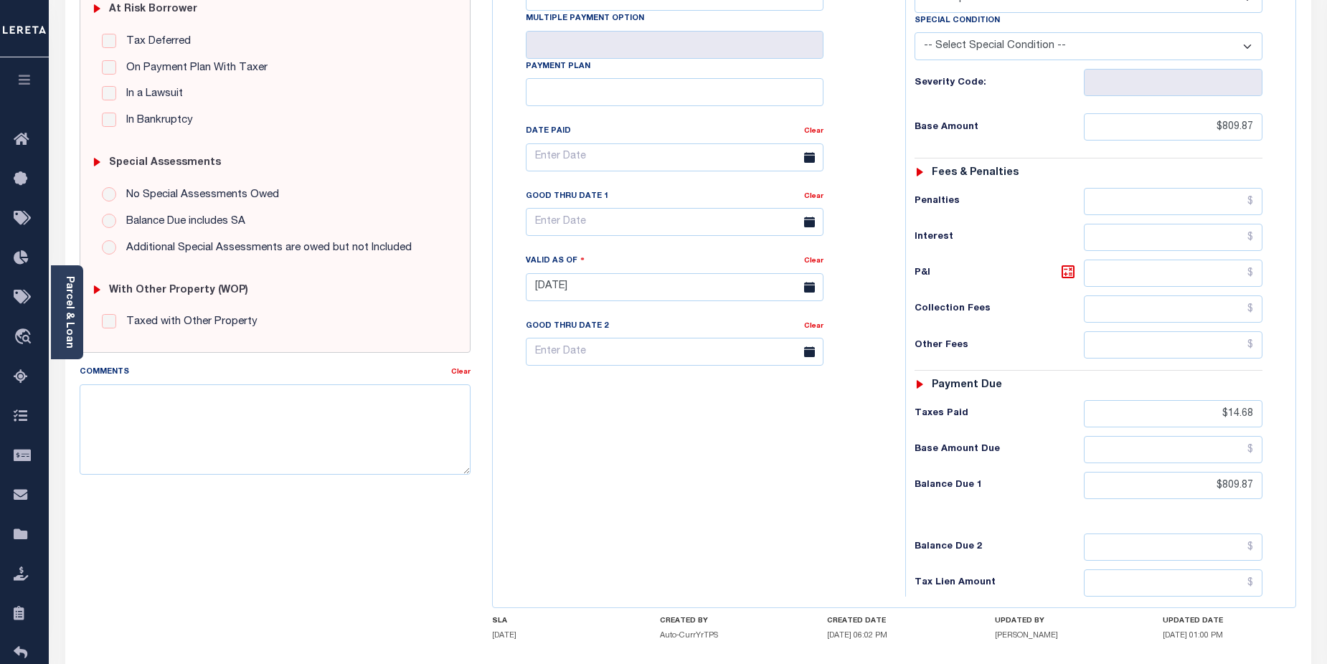
scroll to position [306, 0]
click at [1213, 435] on input "text" at bounding box center [1173, 448] width 179 height 27
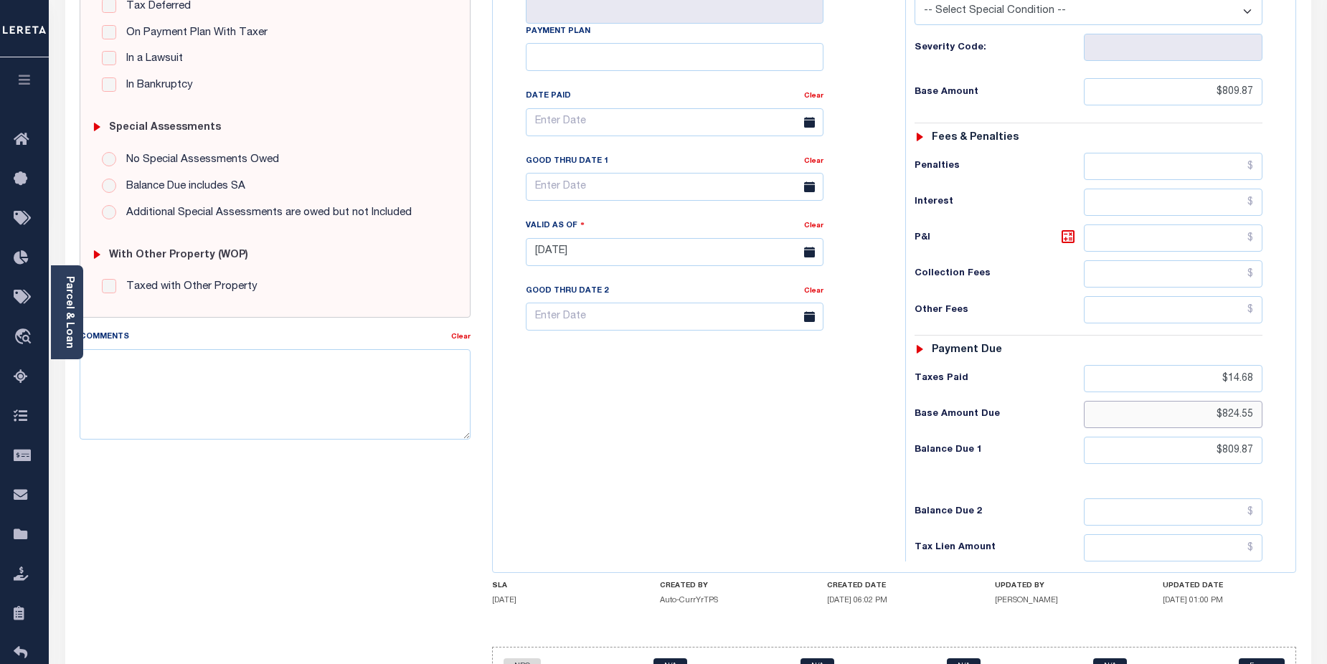
scroll to position [392, 0]
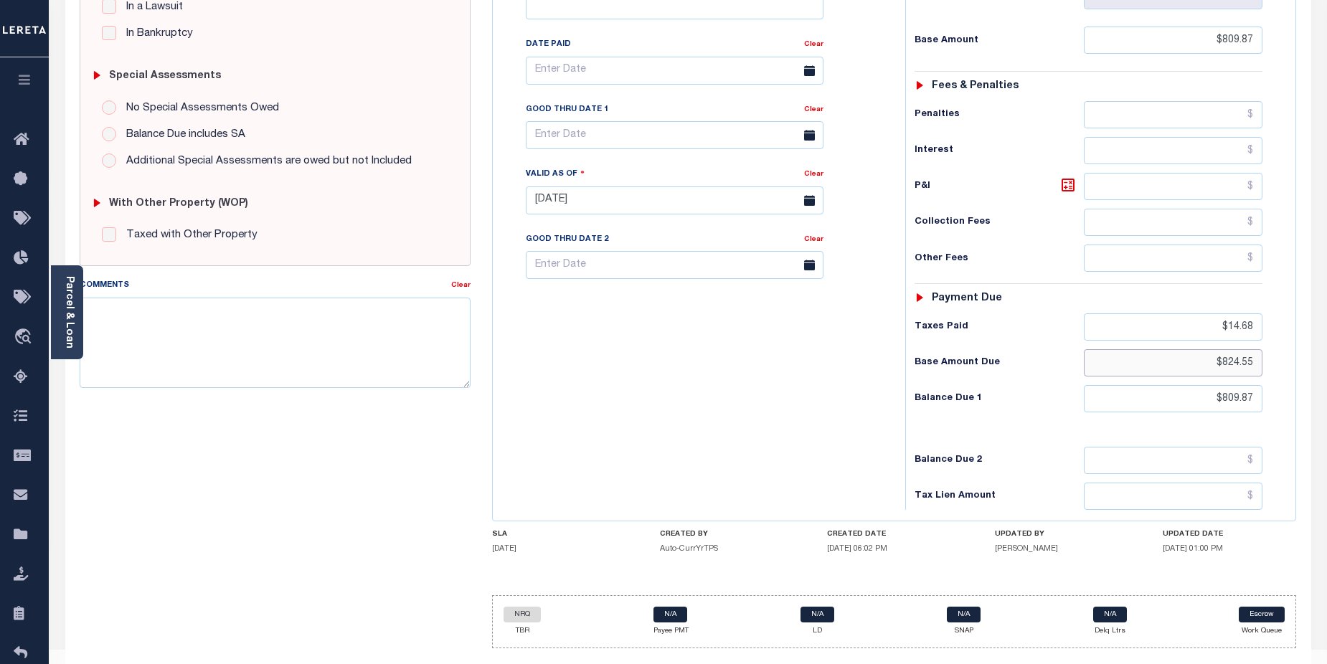
type input "$824.55"
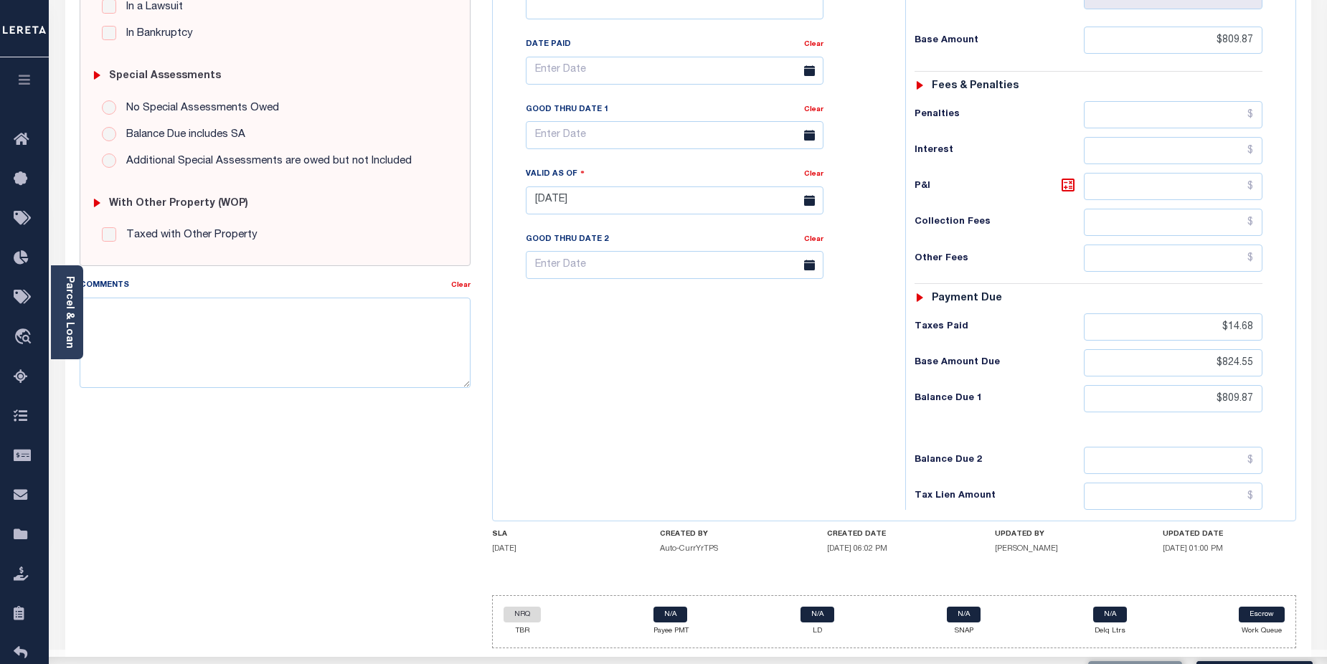
click at [824, 448] on div "Tax Bill No Multiple Payment Option Payment Plan Clear" at bounding box center [696, 194] width 398 height 634
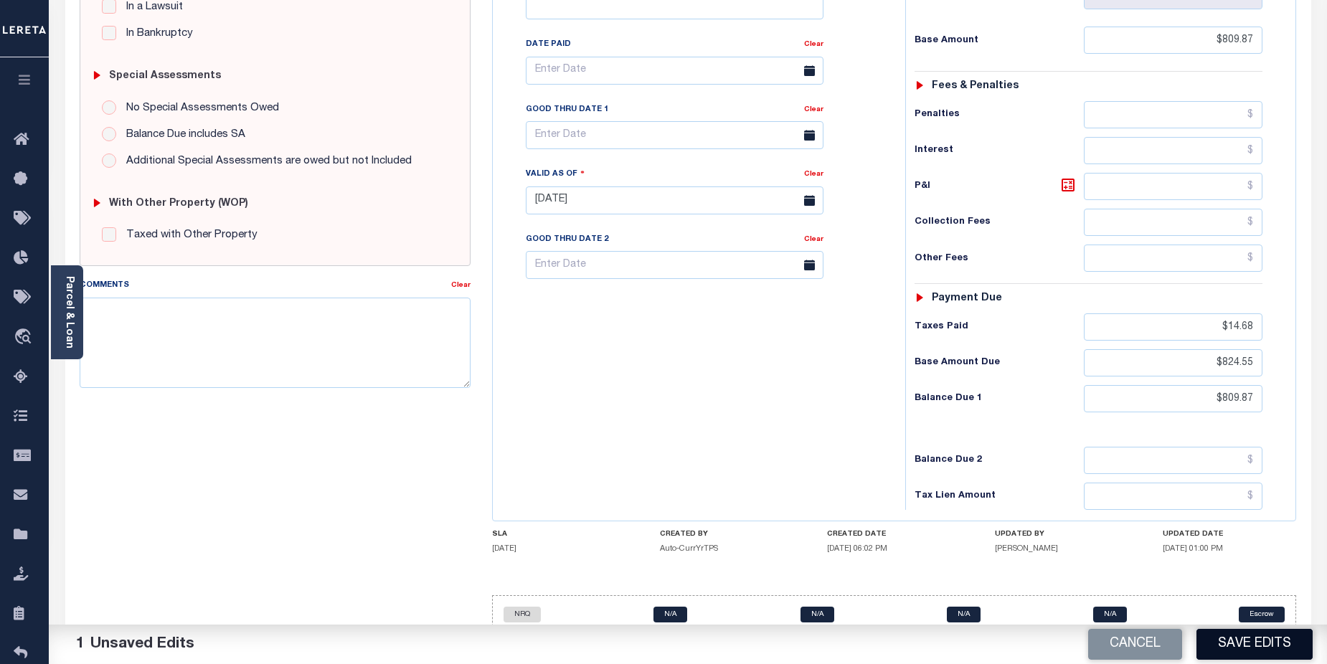
click at [1275, 643] on button "Save Edits" at bounding box center [1255, 644] width 116 height 31
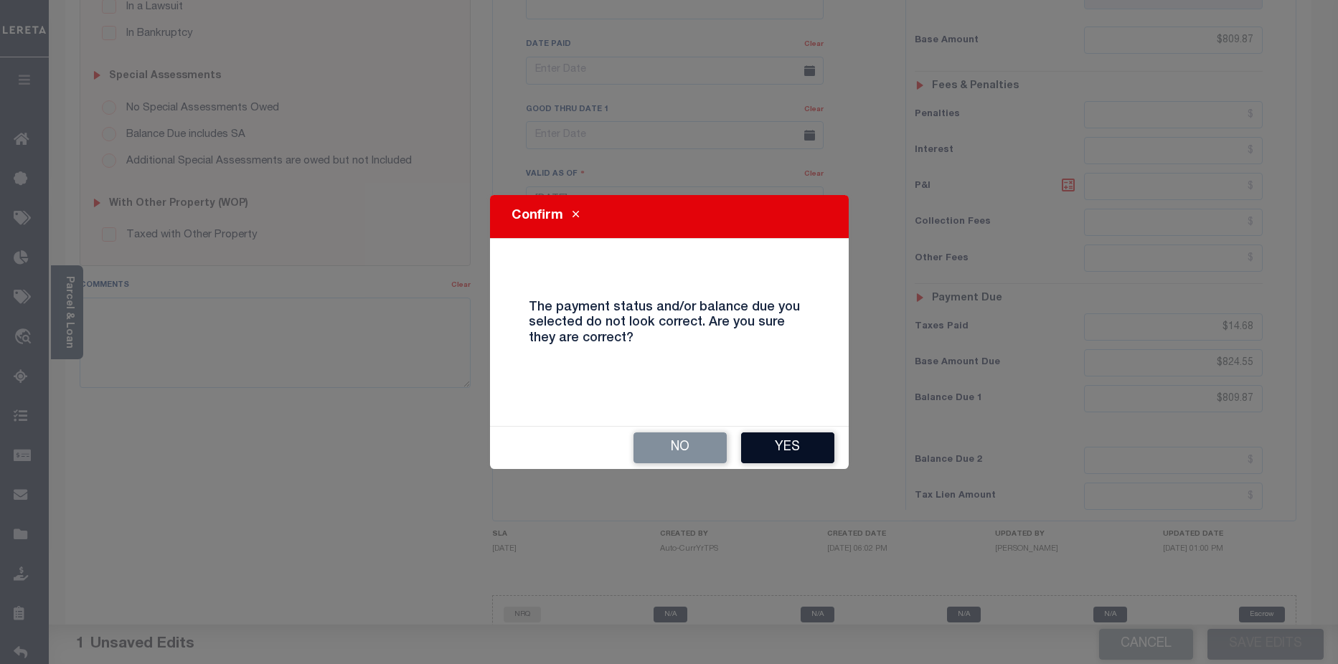
click at [808, 451] on button "Yes" at bounding box center [787, 448] width 93 height 31
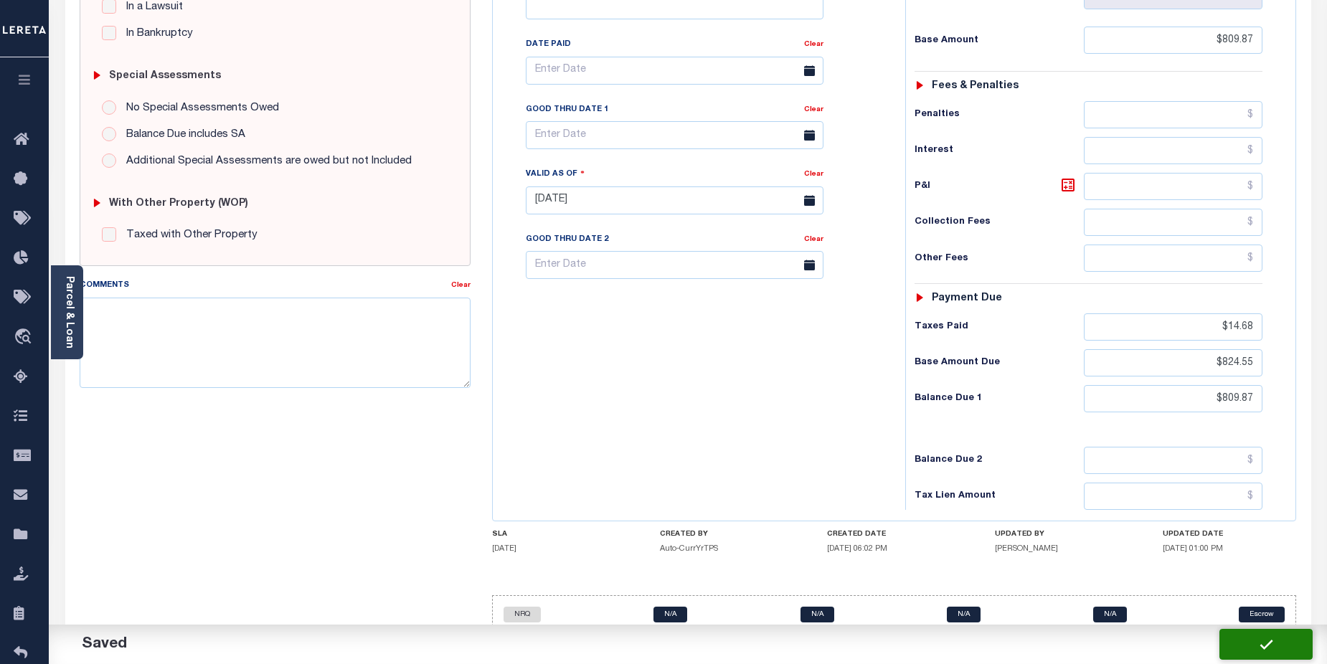
checkbox input "false"
type input "$809.87"
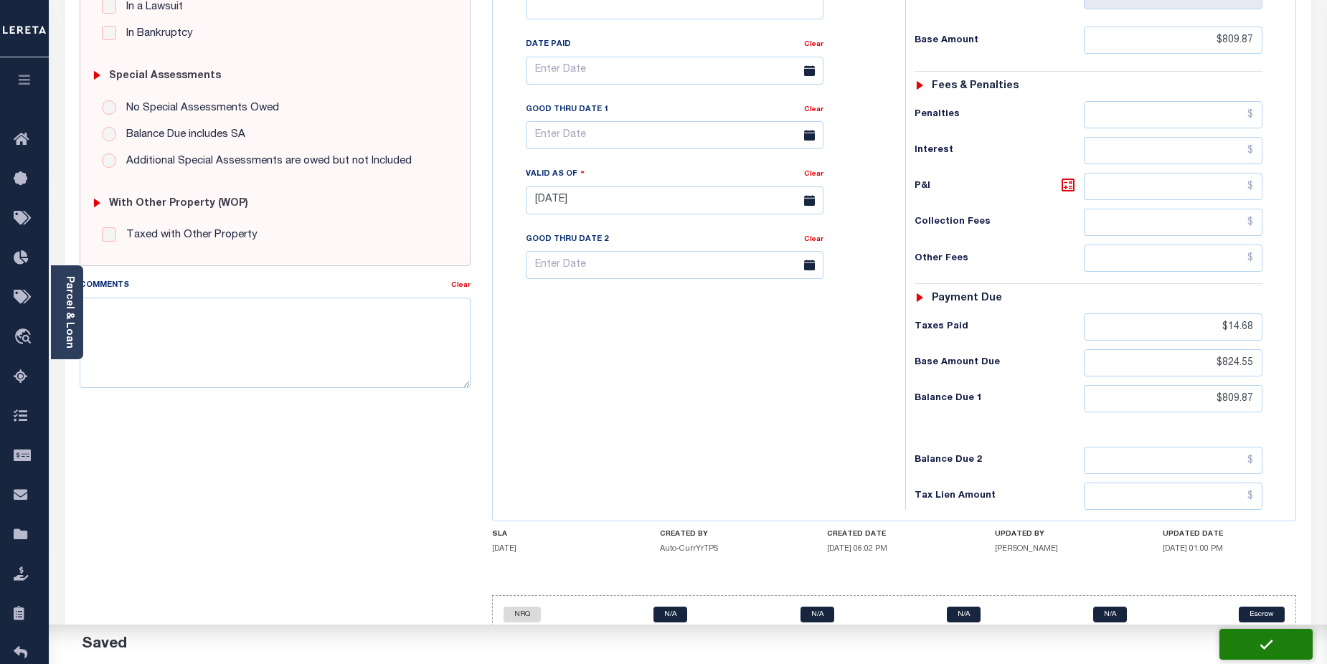
type input "$14.68"
type input "$824.55"
type input "$809.87"
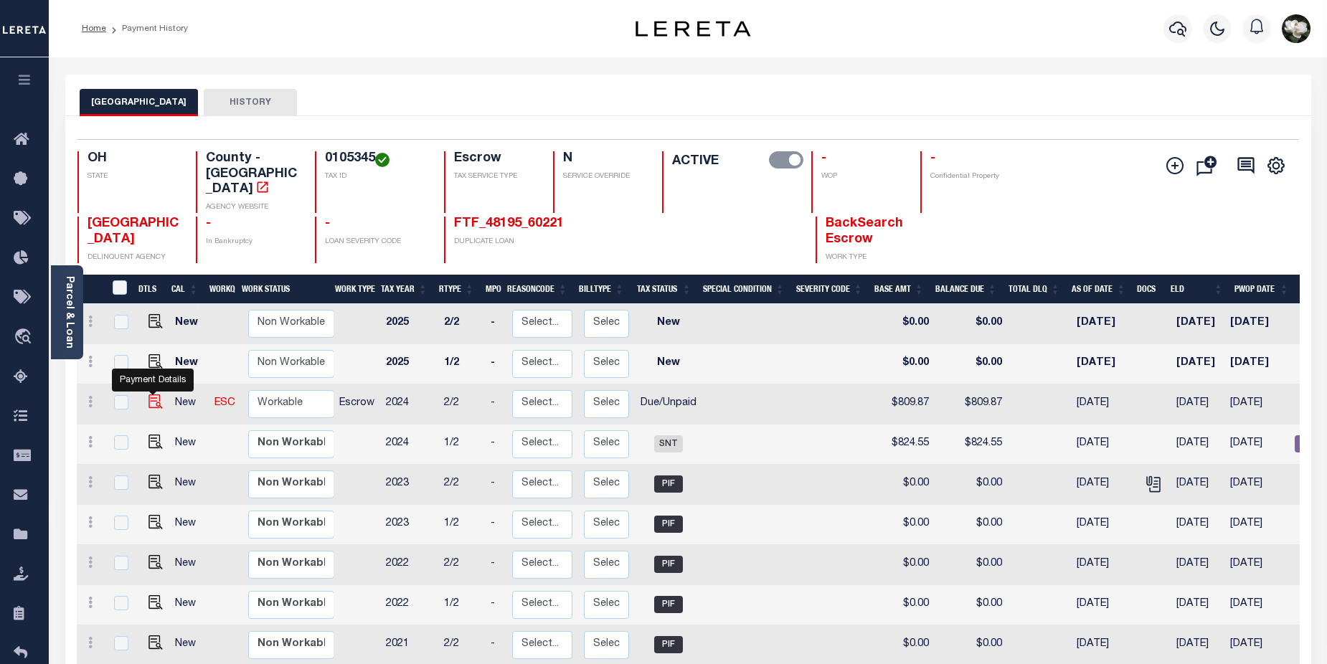
click at [157, 395] on img "" at bounding box center [156, 402] width 14 height 14
checkbox input "true"
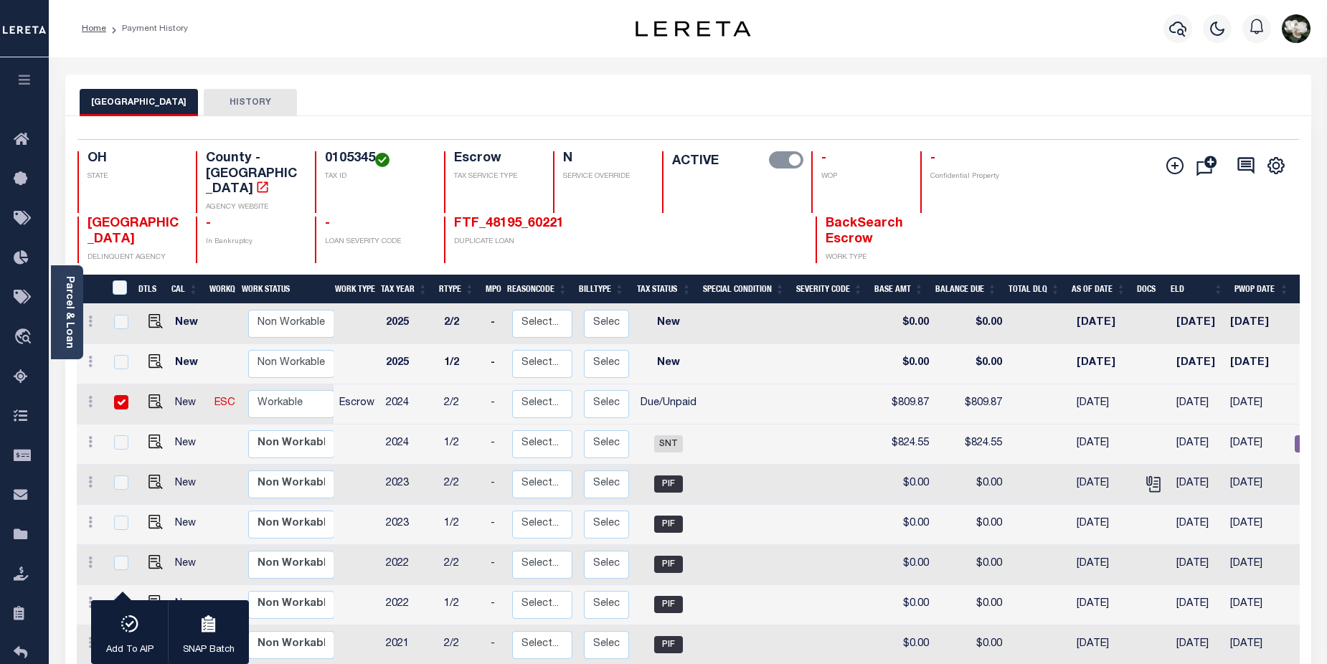
click at [145, 398] on link at bounding box center [152, 403] width 22 height 10
checkbox input "false"
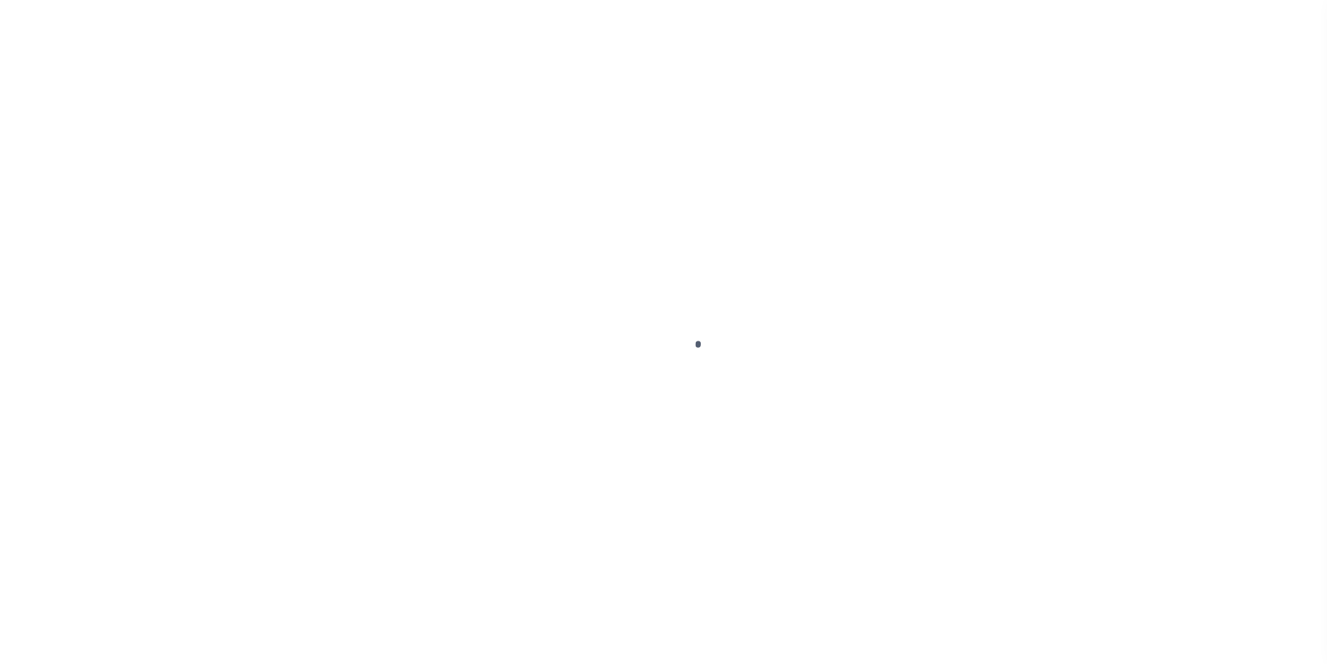
select select "DUE"
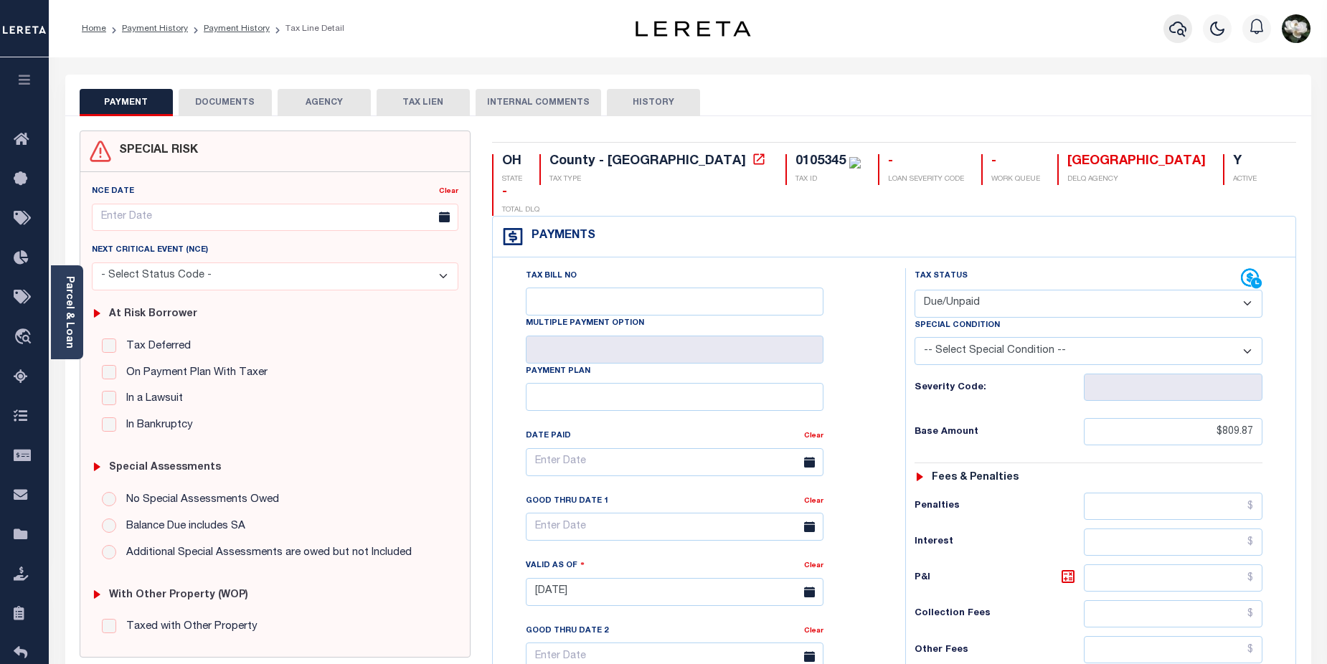
click at [1175, 30] on icon "button" at bounding box center [1178, 28] width 17 height 17
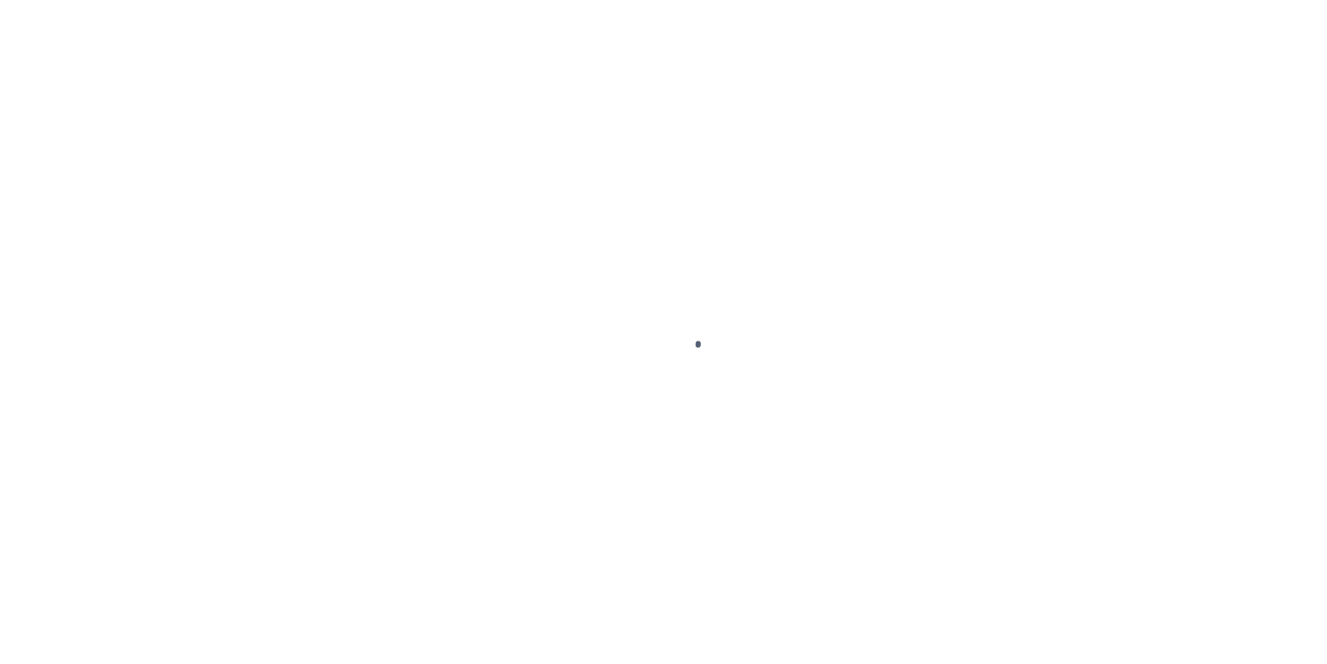
select select "DUE"
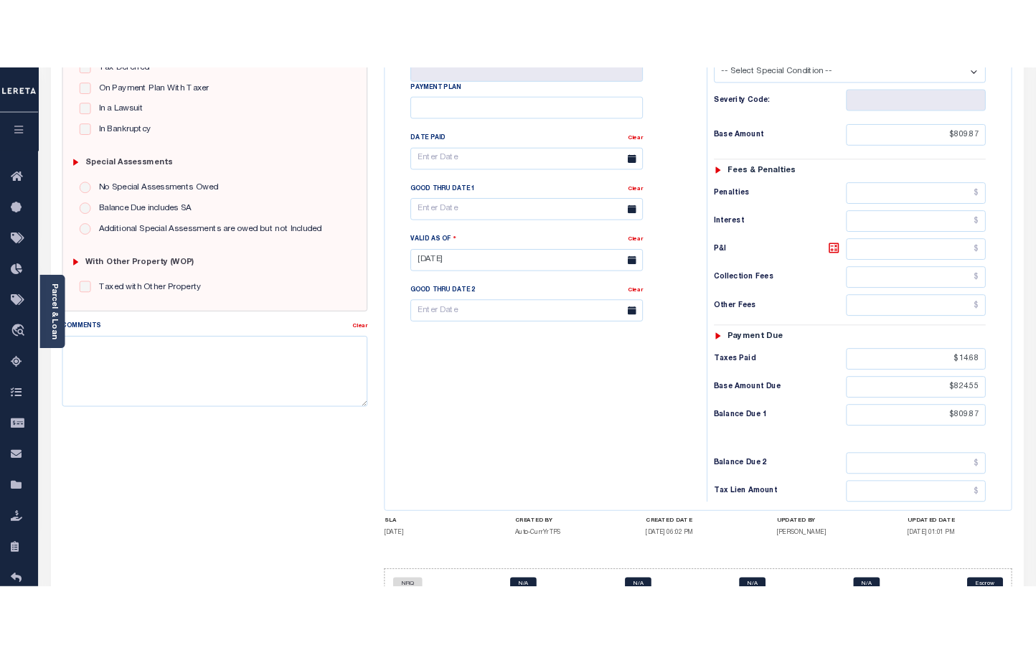
scroll to position [360, 0]
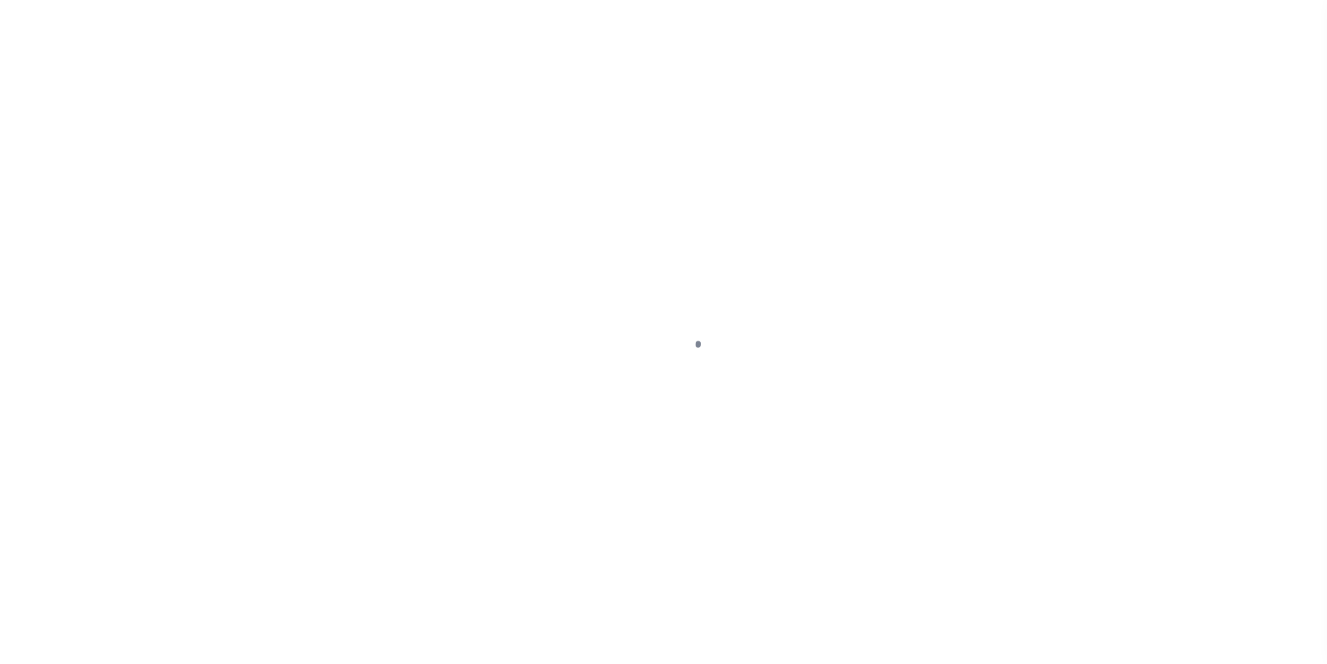
select select "DUE"
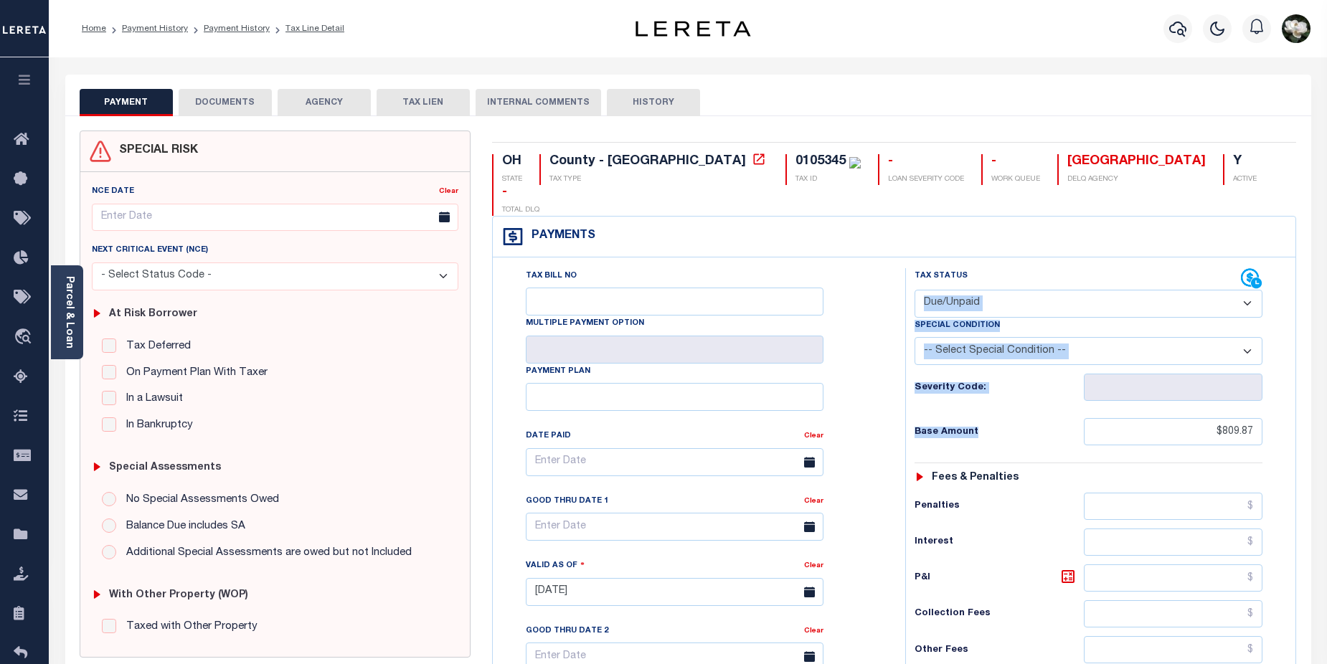
drag, startPoint x: 1327, startPoint y: 249, endPoint x: 1331, endPoint y: 396, distance: 147.2
click at [1327, 398] on html "Home Payment History Payment History Tax Line Detail Profile Sign out" at bounding box center [663, 542] width 1327 height 1085
click at [1105, 35] on div "Profile Sign out" at bounding box center [1056, 29] width 519 height 50
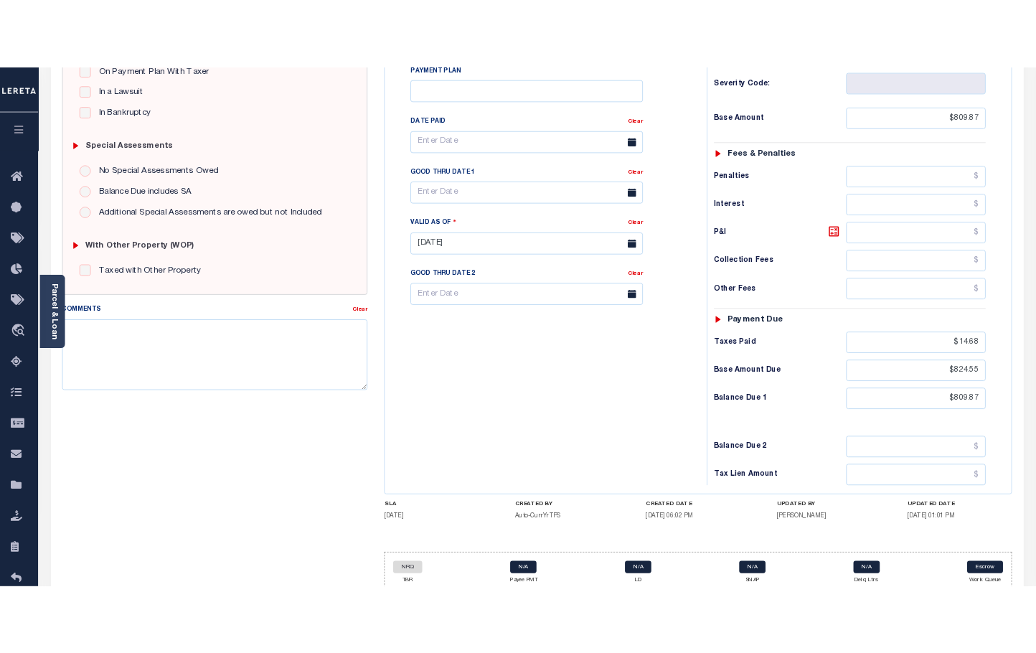
scroll to position [381, 0]
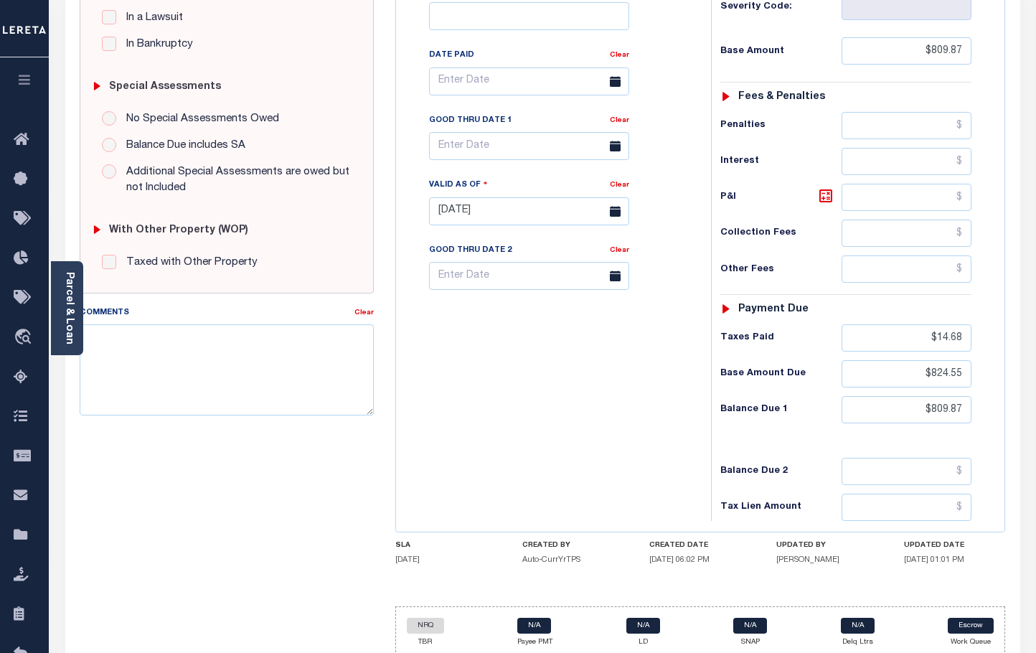
click at [542, 438] on div "Tax Bill No Multiple Payment Option Payment Plan Clear" at bounding box center [550, 204] width 301 height 634
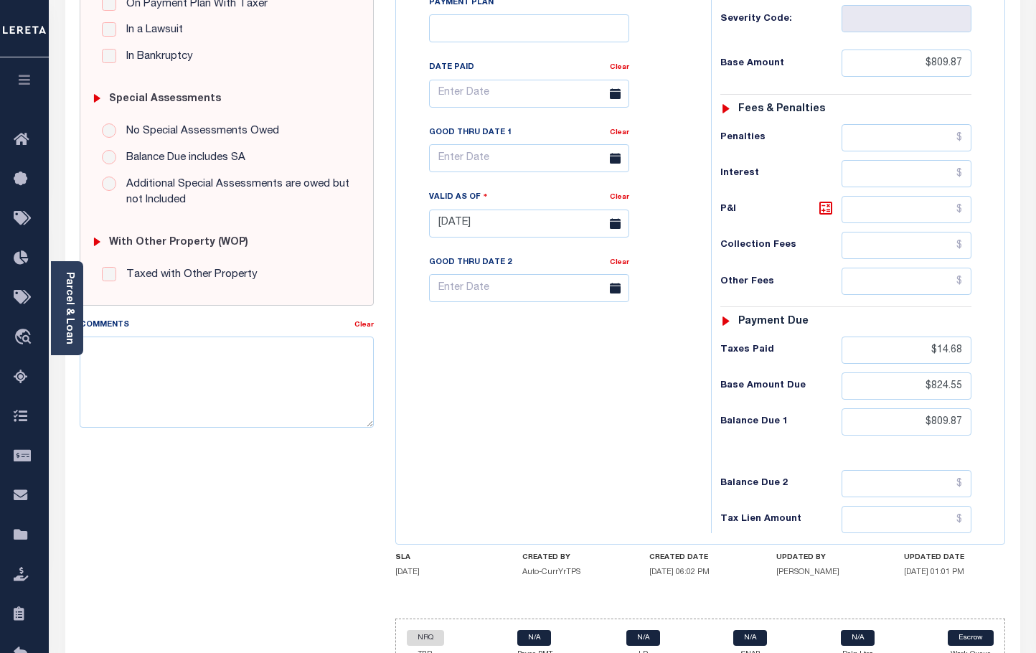
scroll to position [364, 0]
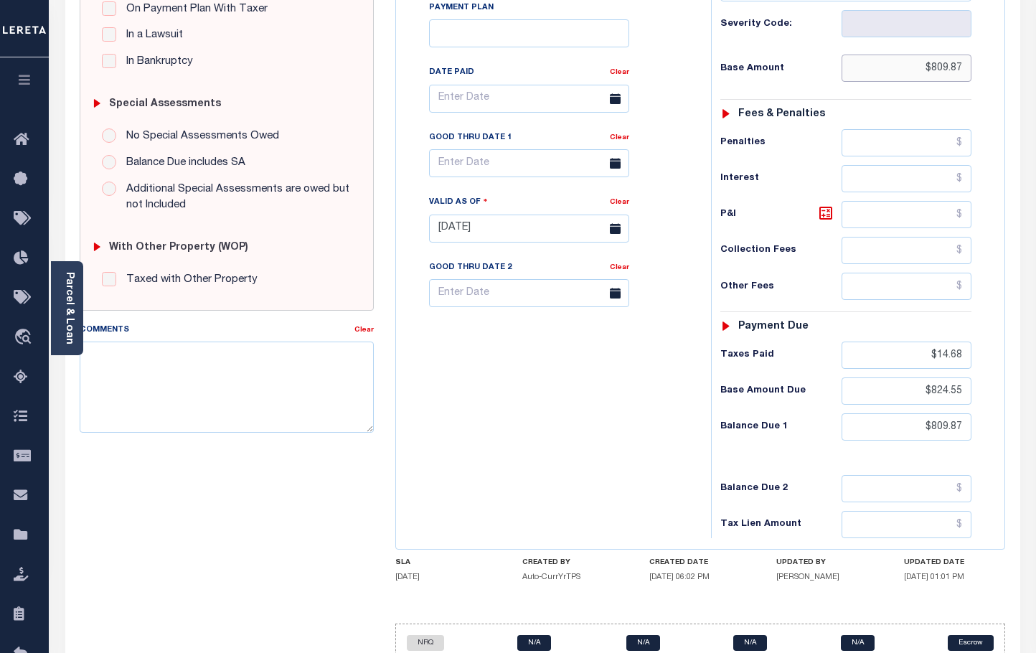
drag, startPoint x: 921, startPoint y: 66, endPoint x: 992, endPoint y: 73, distance: 71.4
click at [992, 73] on div "Tax Status Status" at bounding box center [850, 222] width 301 height 634
type input "$824.55"
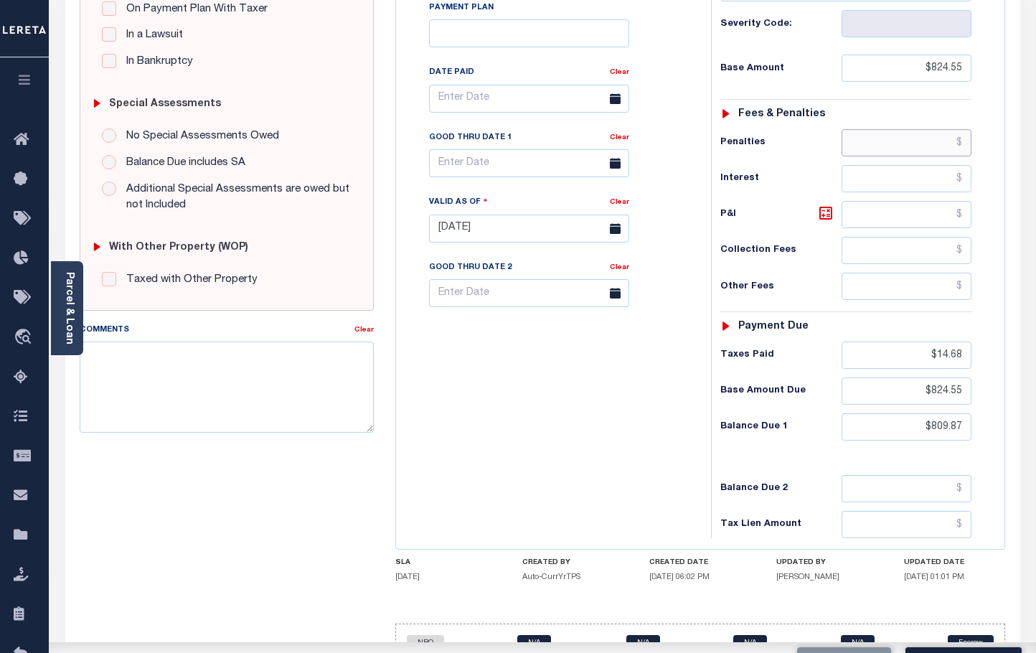
click at [893, 150] on input "text" at bounding box center [907, 142] width 131 height 27
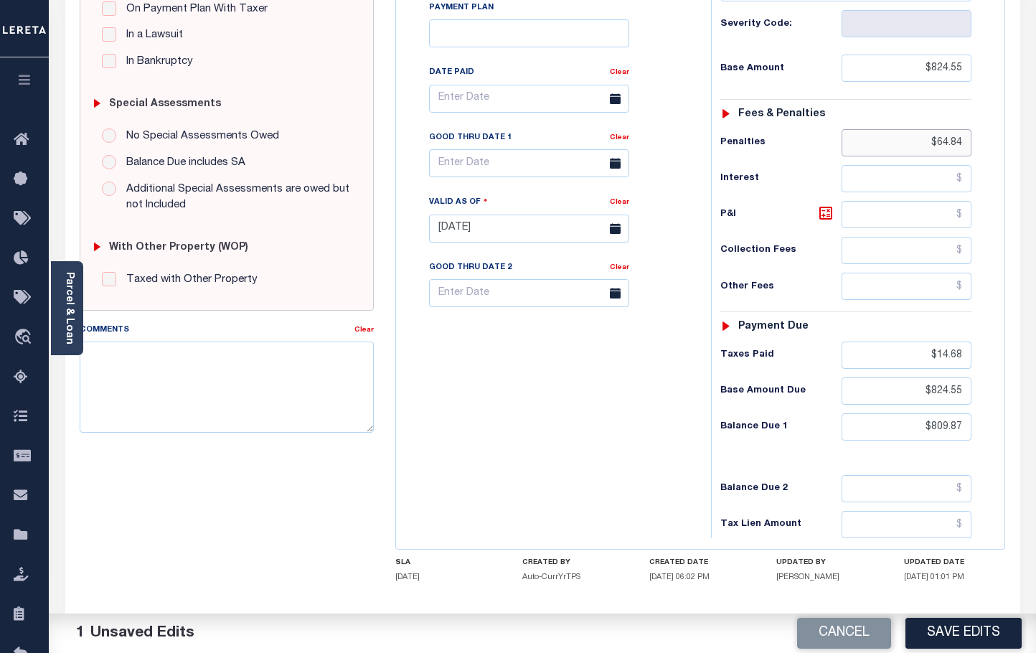
type input "$64.84"
click at [578, 453] on div "Tax Bill No Multiple Payment Option Payment Plan Clear" at bounding box center [550, 222] width 301 height 634
drag, startPoint x: 951, startPoint y: 144, endPoint x: 991, endPoint y: 146, distance: 39.5
click at [991, 146] on div "Tax Status Status" at bounding box center [850, 222] width 301 height 634
click at [972, 629] on button "Save Edits" at bounding box center [964, 633] width 116 height 31
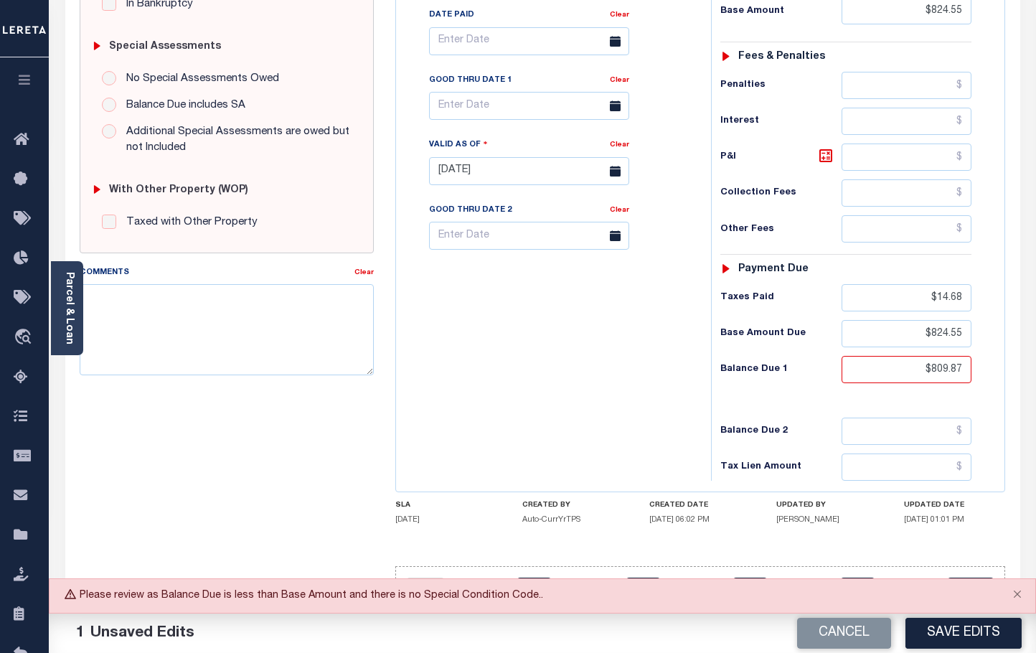
scroll to position [420, 0]
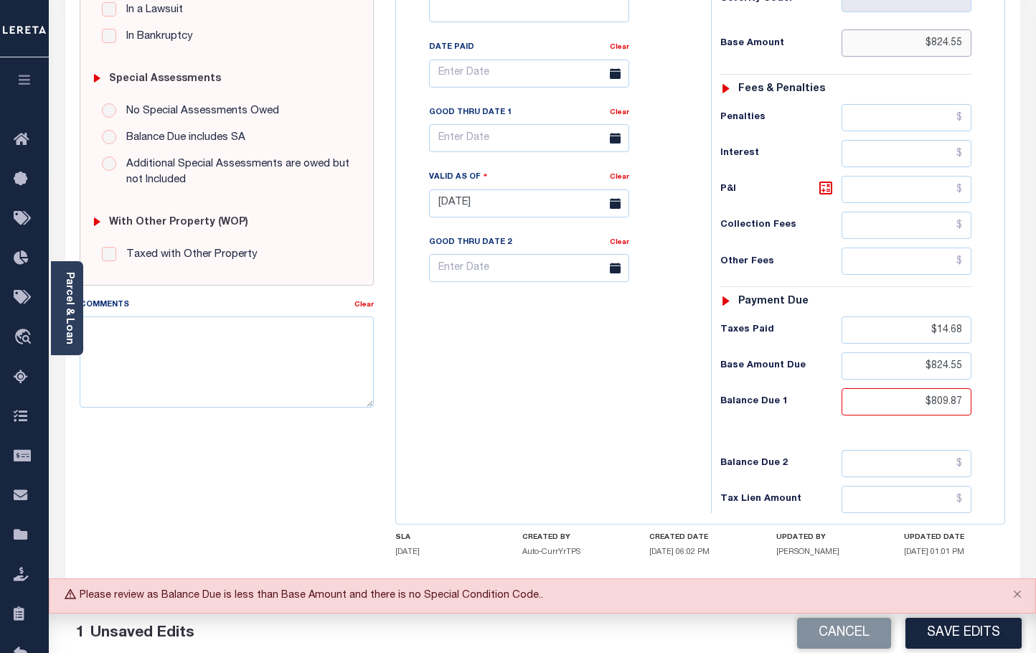
drag, startPoint x: 924, startPoint y: 11, endPoint x: 973, endPoint y: 11, distance: 48.8
click at [972, 11] on div "Tax Status Status - Select Status Code -" at bounding box center [850, 196] width 279 height 634
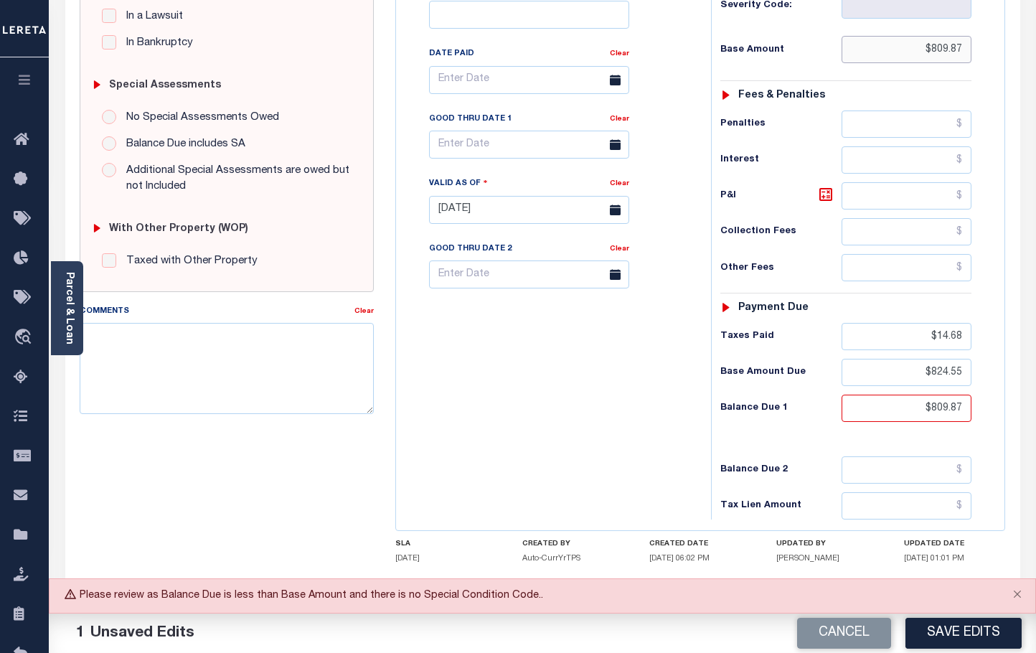
type input "$809.87"
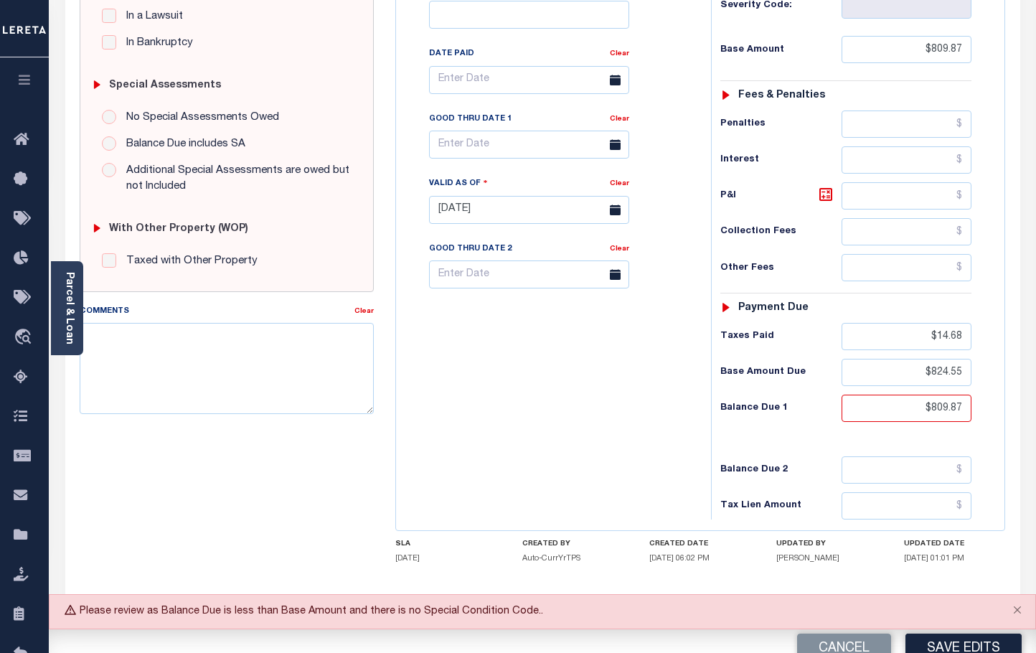
click at [600, 415] on div "Tax Bill No Multiple Payment Option Payment Plan Clear" at bounding box center [550, 203] width 301 height 634
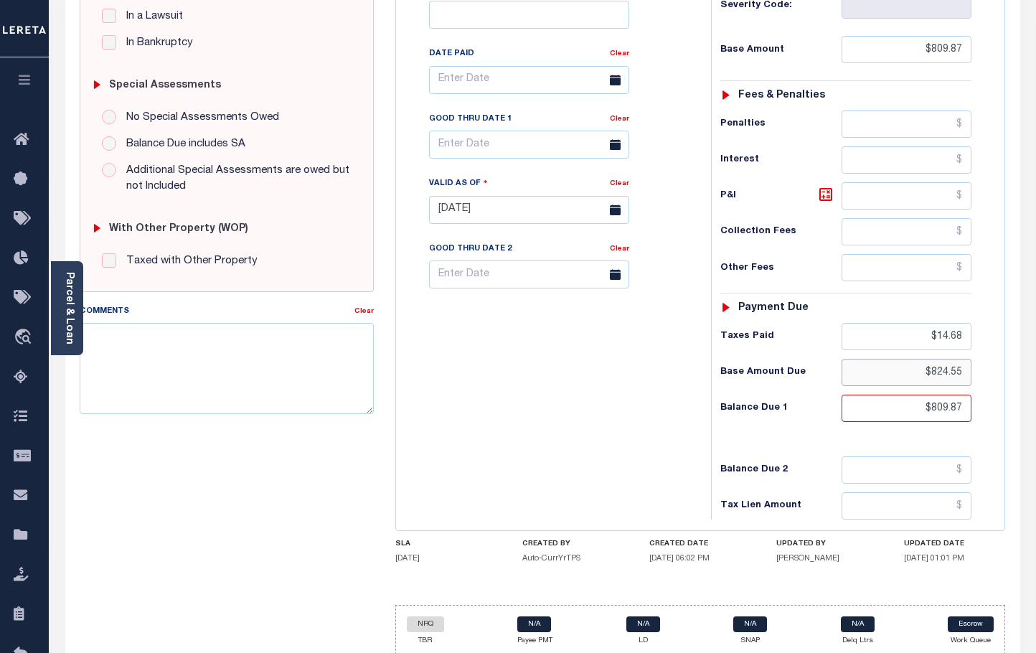
drag, startPoint x: 921, startPoint y: 377, endPoint x: 956, endPoint y: 378, distance: 34.4
click at [956, 378] on input "$824.55" at bounding box center [907, 372] width 131 height 27
type input "$85"
drag, startPoint x: 928, startPoint y: 377, endPoint x: 972, endPoint y: 375, distance: 43.9
click at [972, 375] on input "$85" at bounding box center [907, 372] width 131 height 27
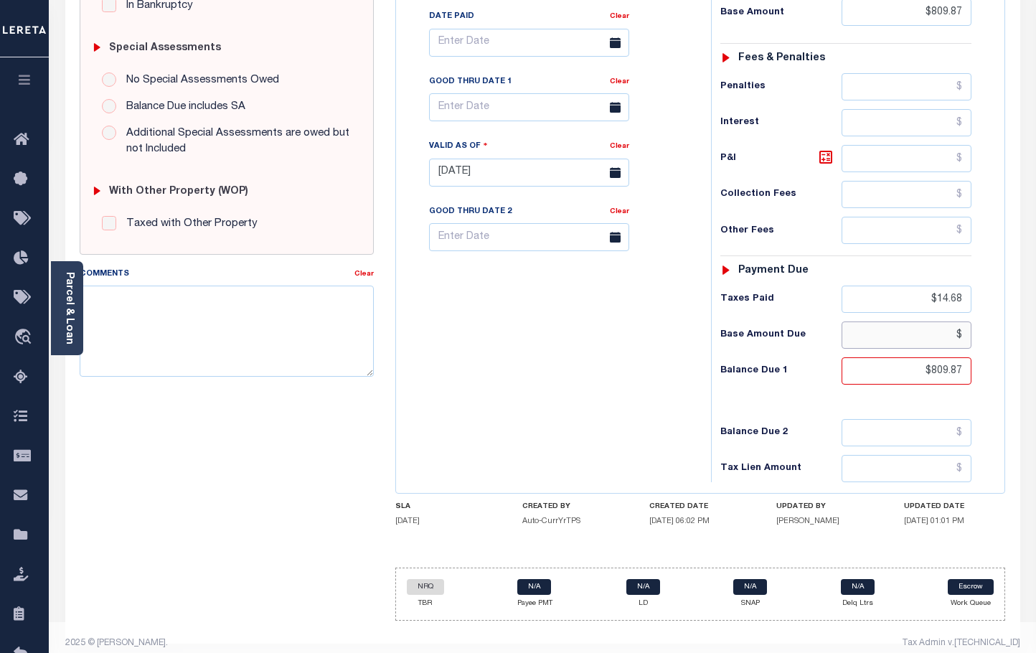
scroll to position [434, 0]
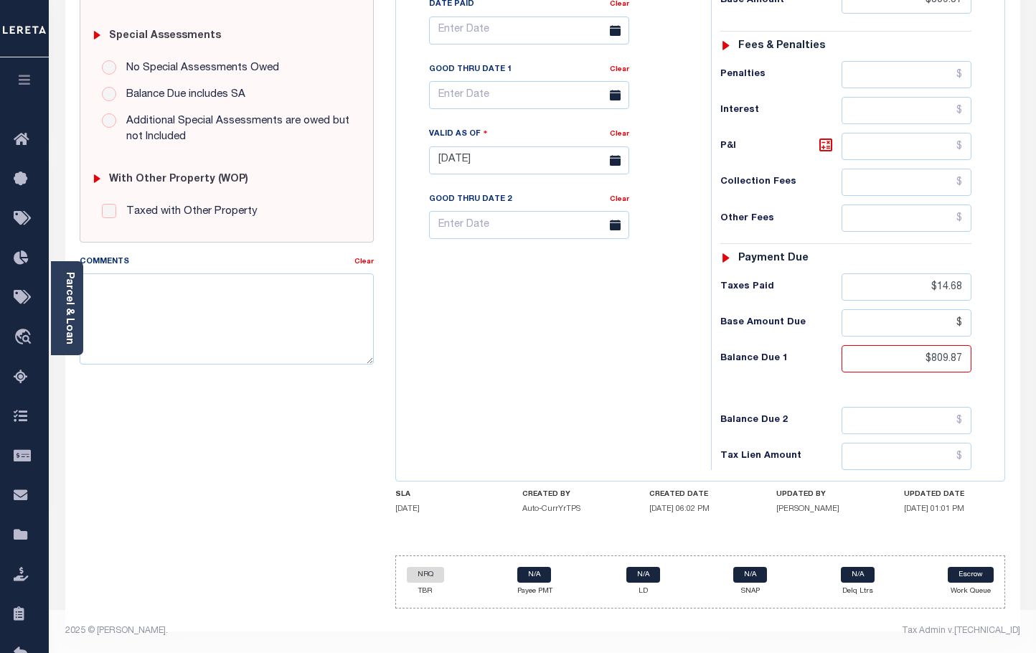
type input "$.00"
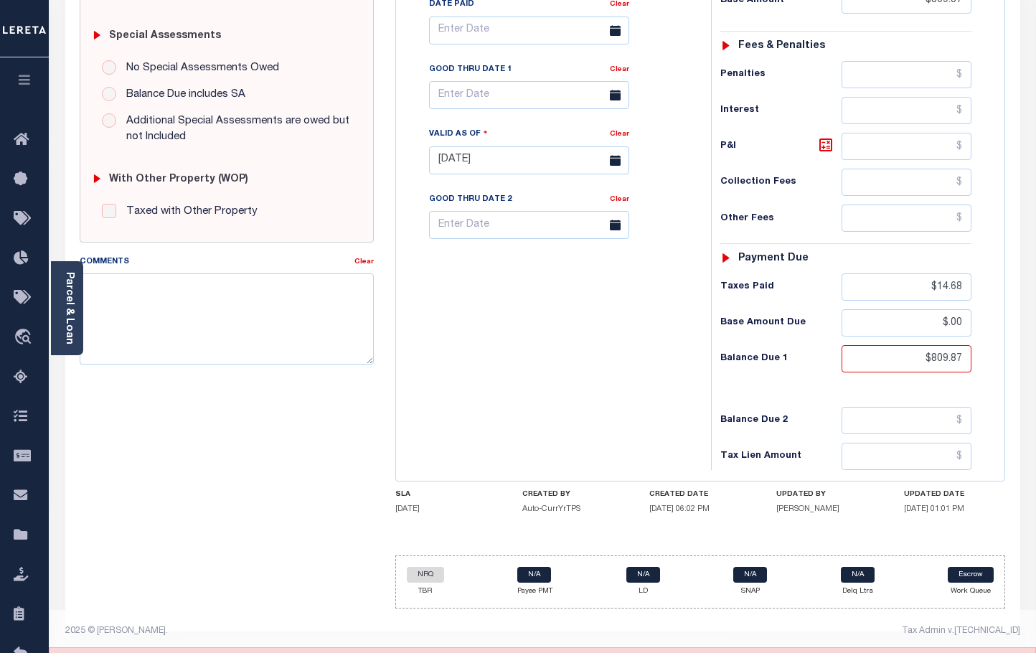
click at [551, 373] on div "Tax Bill No Multiple Payment Option Payment Plan Clear" at bounding box center [550, 153] width 301 height 634
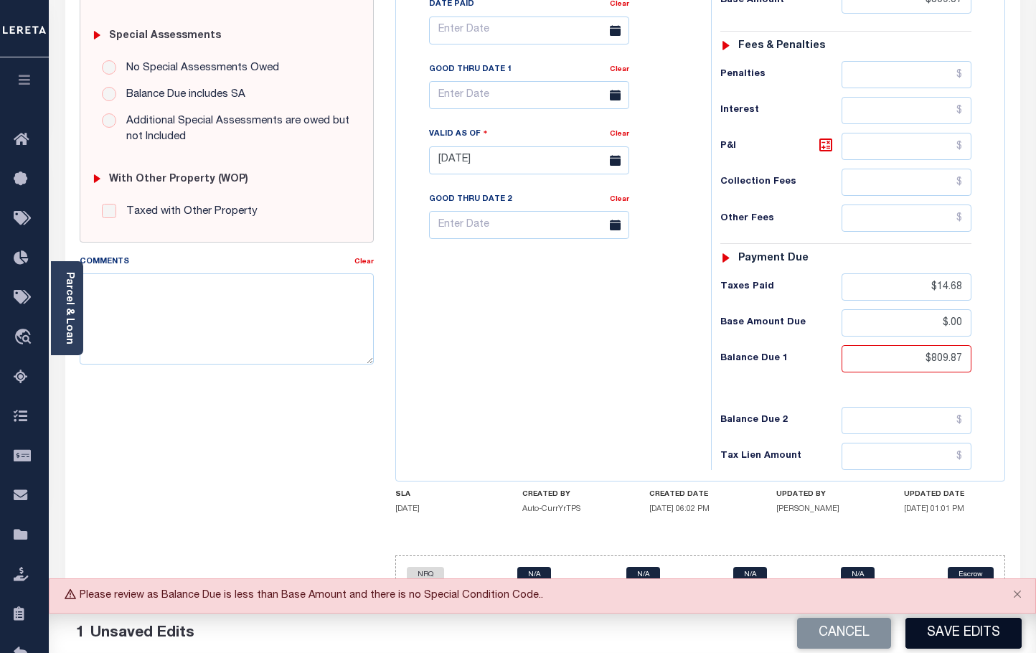
click at [977, 638] on button "Save Edits" at bounding box center [964, 633] width 116 height 31
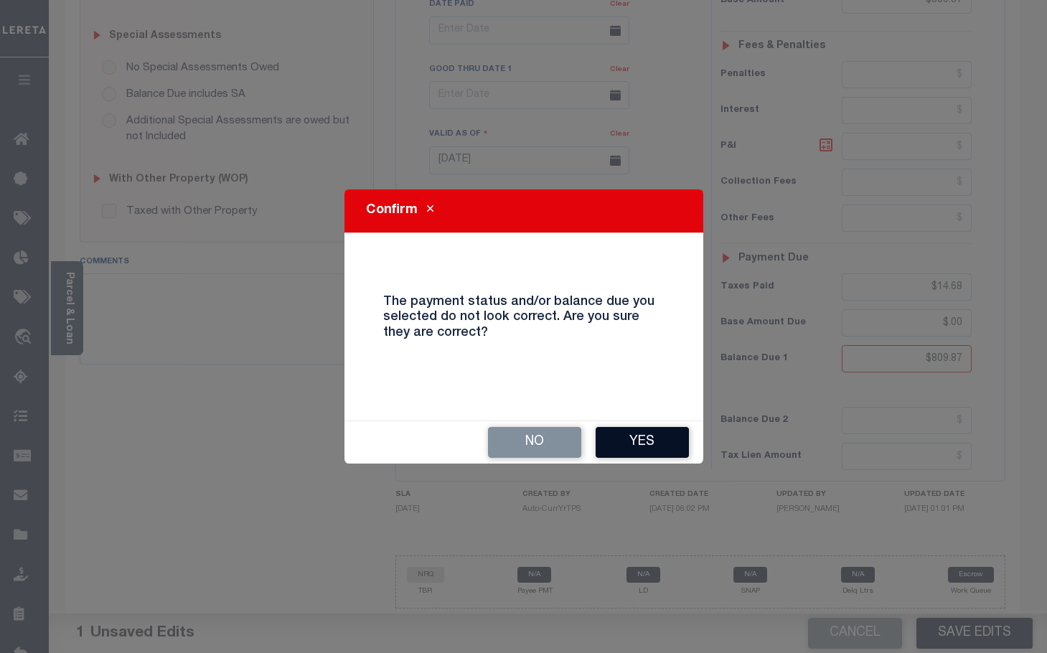
click at [660, 438] on button "Yes" at bounding box center [642, 442] width 93 height 31
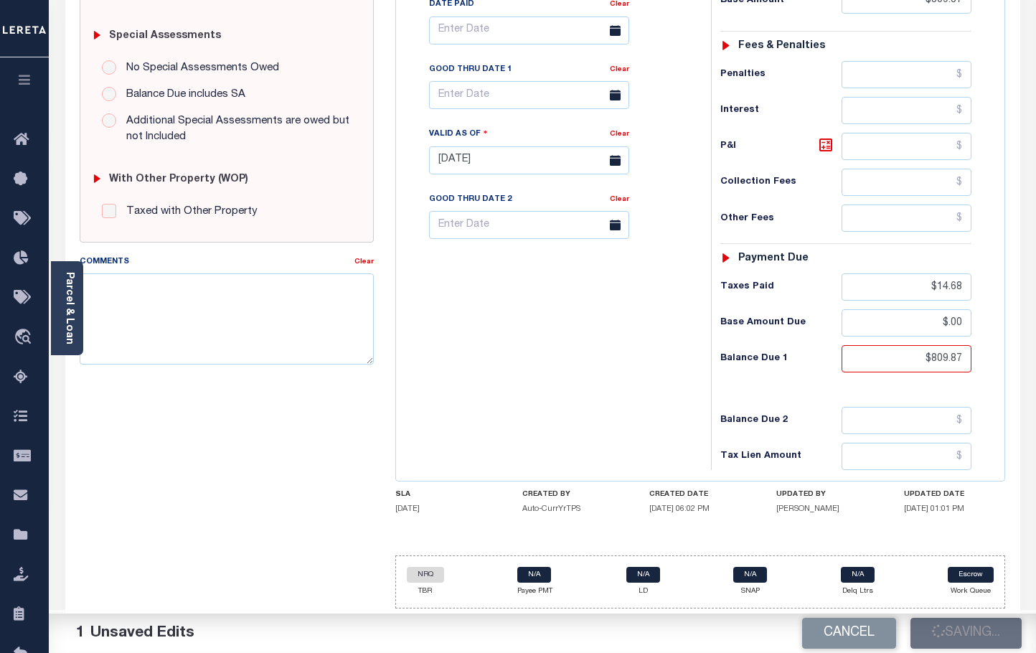
checkbox input "false"
type input "$809.87"
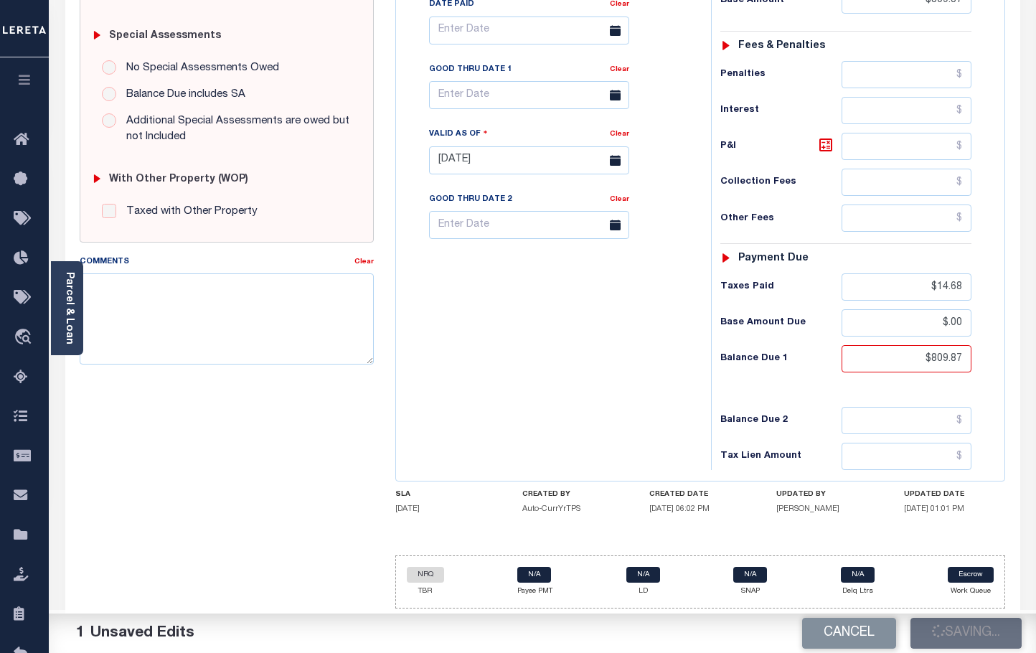
type input "$14.68"
type input "$0"
type input "$809.87"
